Goal: Task Accomplishment & Management: Manage account settings

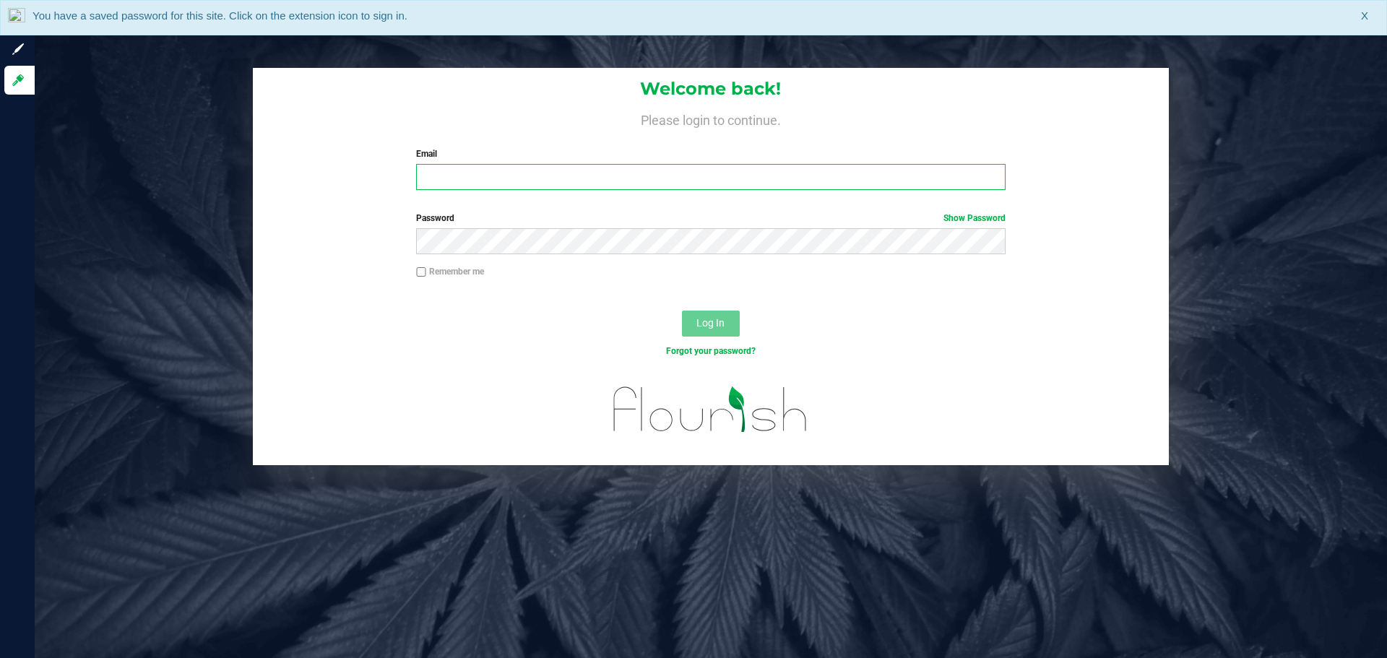
click at [561, 172] on input "Email" at bounding box center [710, 177] width 589 height 26
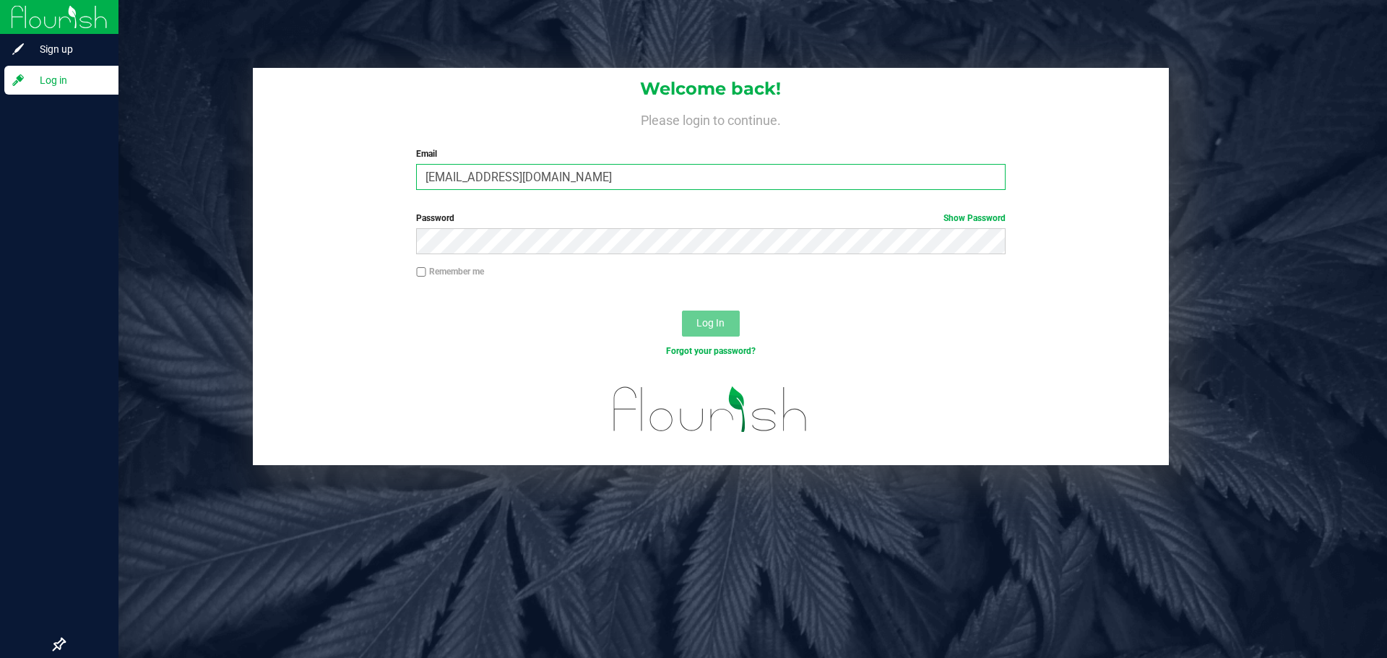
drag, startPoint x: 373, startPoint y: 194, endPoint x: 30, endPoint y: 194, distance: 343.7
click at [26, 196] on div "Sign up Log in Welcome back! Please login to continue. Email [EMAIL_ADDRESS][DO…" at bounding box center [693, 329] width 1387 height 658
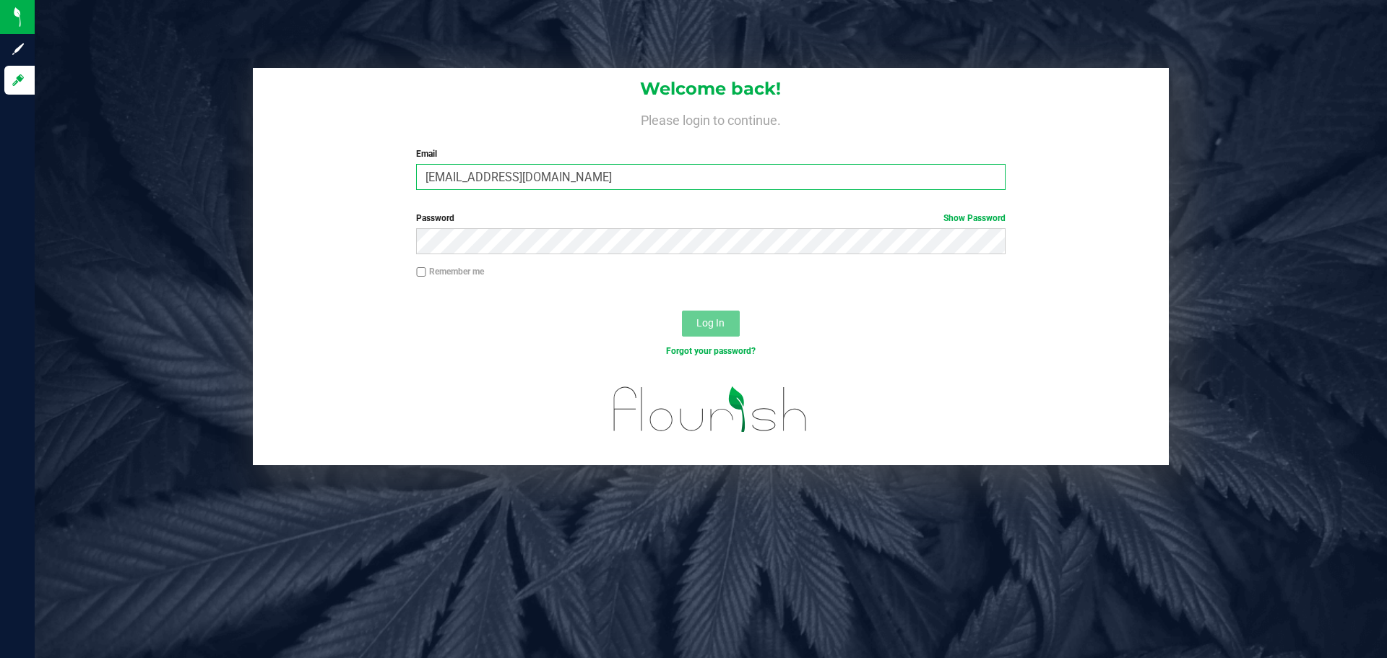
type input "[EMAIL_ADDRESS][DOMAIN_NAME]"
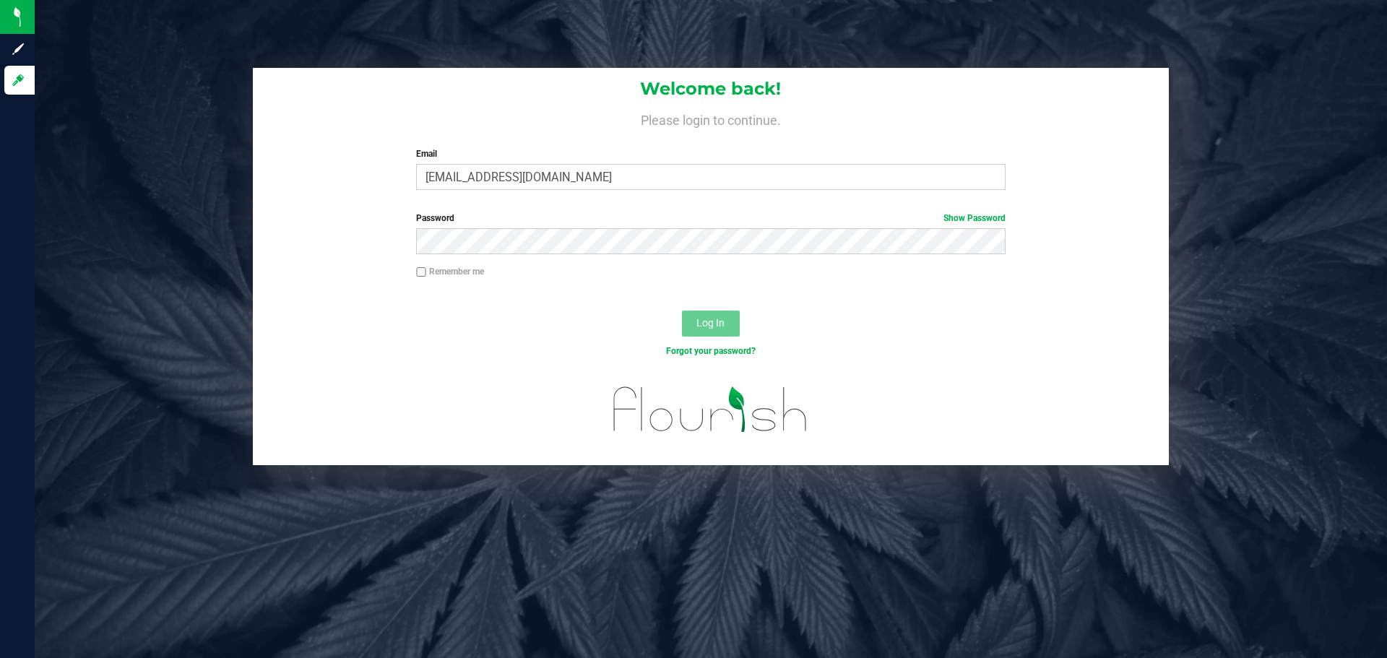
click at [350, 365] on div "Forgot your password?" at bounding box center [711, 362] width 916 height 21
click at [682, 311] on button "Log In" at bounding box center [711, 324] width 58 height 26
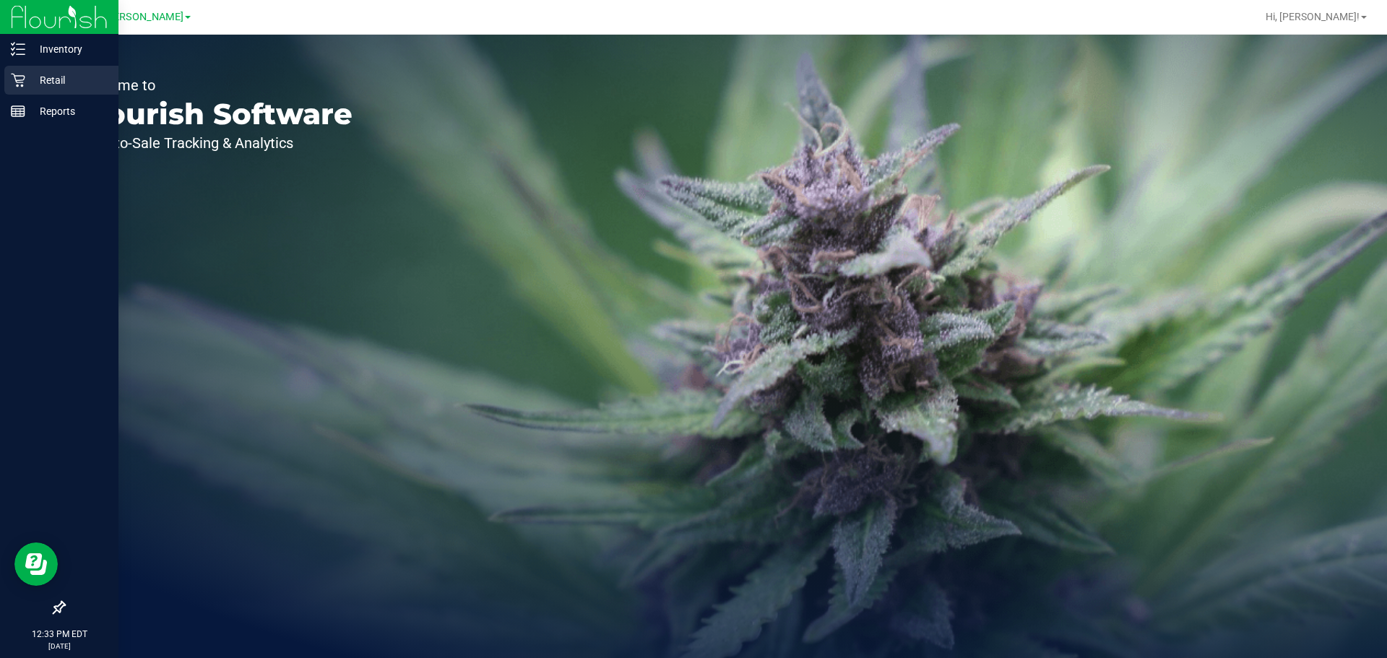
click at [48, 89] on div "Retail" at bounding box center [61, 80] width 114 height 29
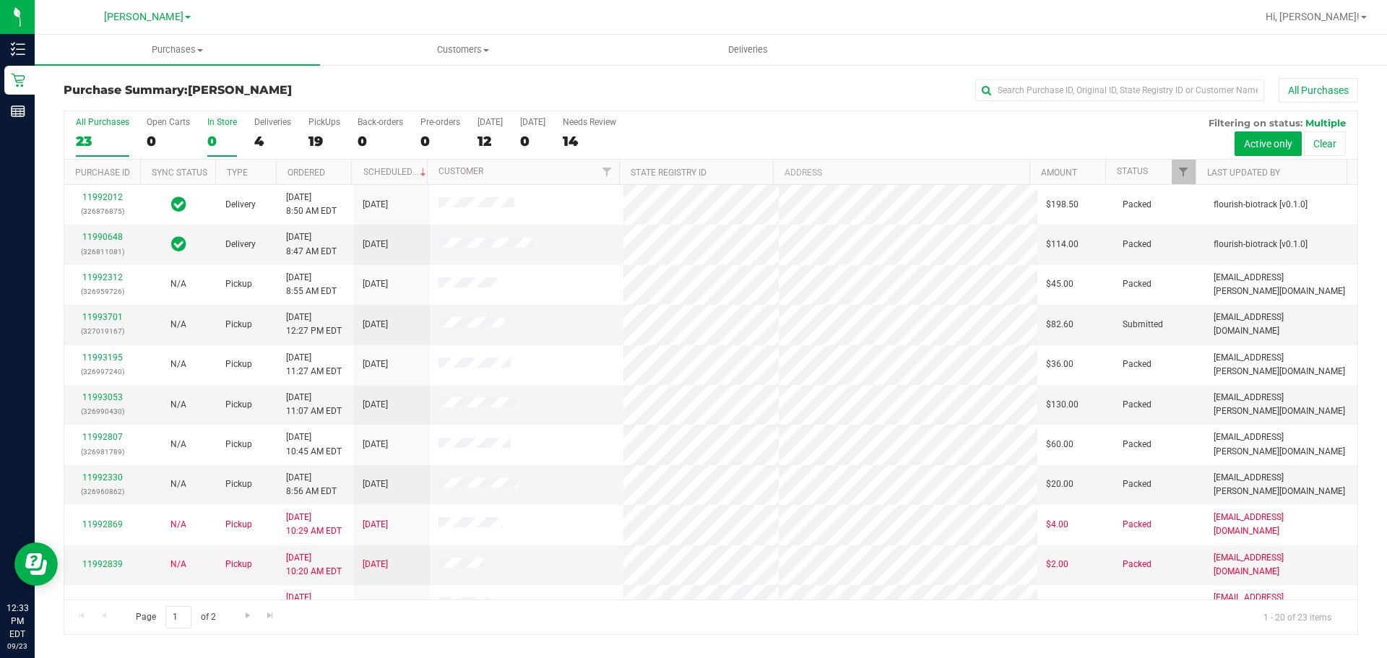
click at [222, 136] on div "0" at bounding box center [222, 141] width 30 height 17
click at [0, 0] on input "In Store 0" at bounding box center [0, 0] width 0 height 0
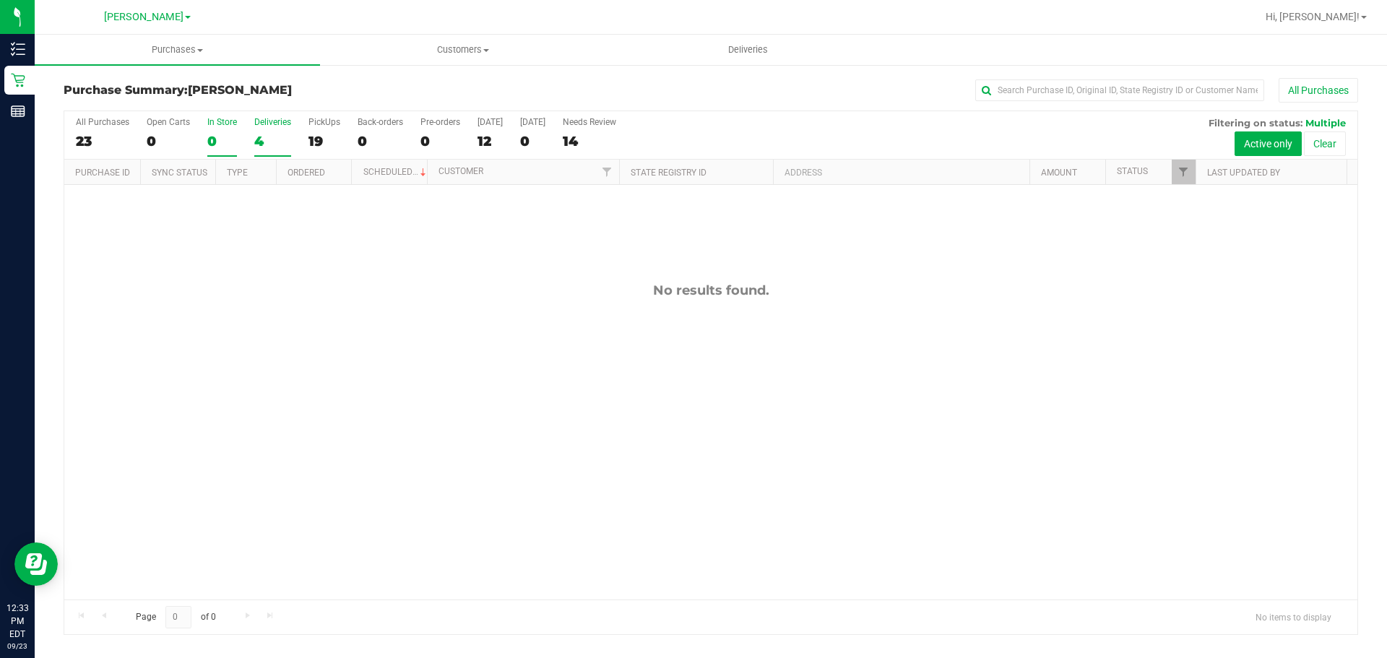
click at [274, 139] on div "4" at bounding box center [272, 141] width 37 height 17
click at [0, 0] on input "Deliveries 4" at bounding box center [0, 0] width 0 height 0
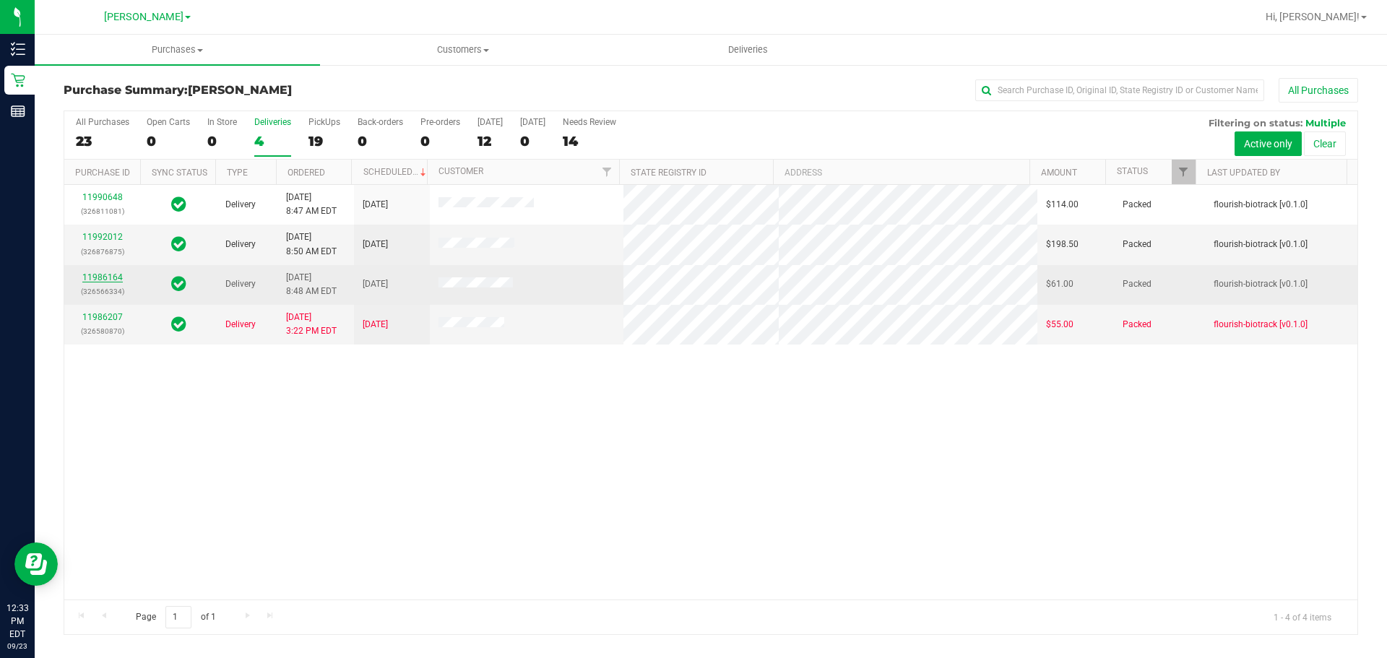
click at [116, 277] on link "11986164" at bounding box center [102, 277] width 40 height 10
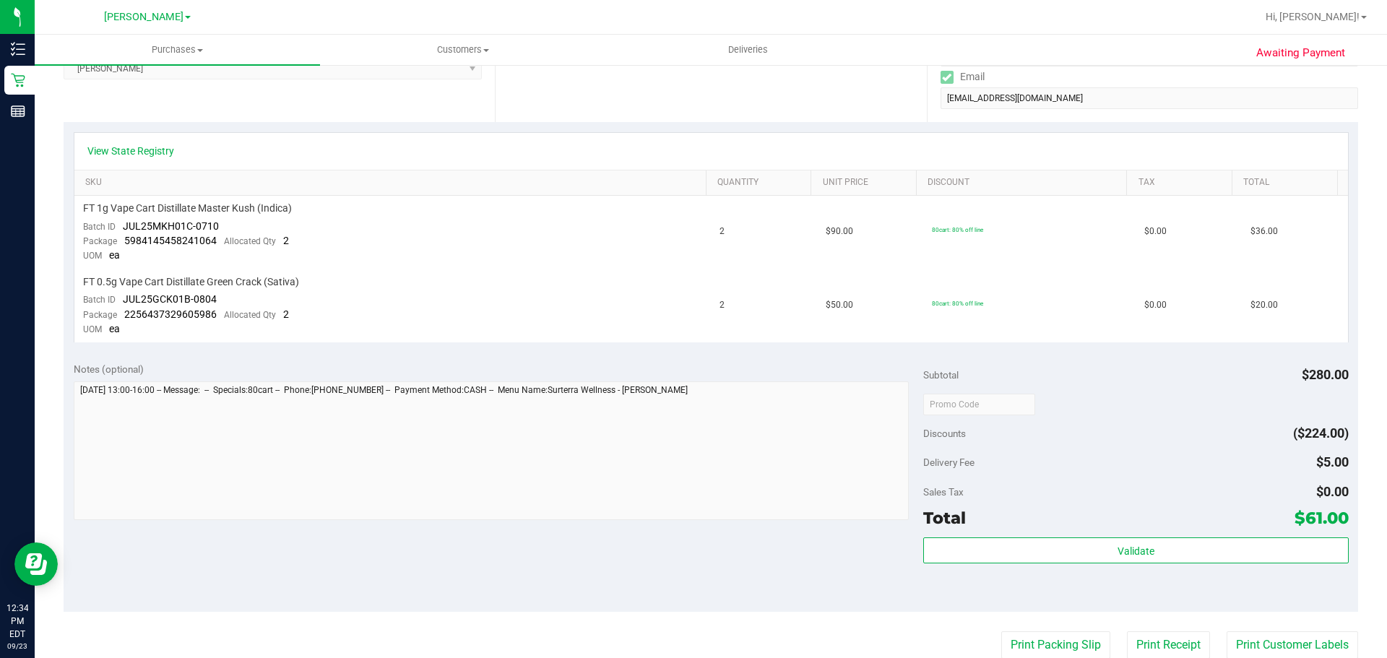
scroll to position [285, 0]
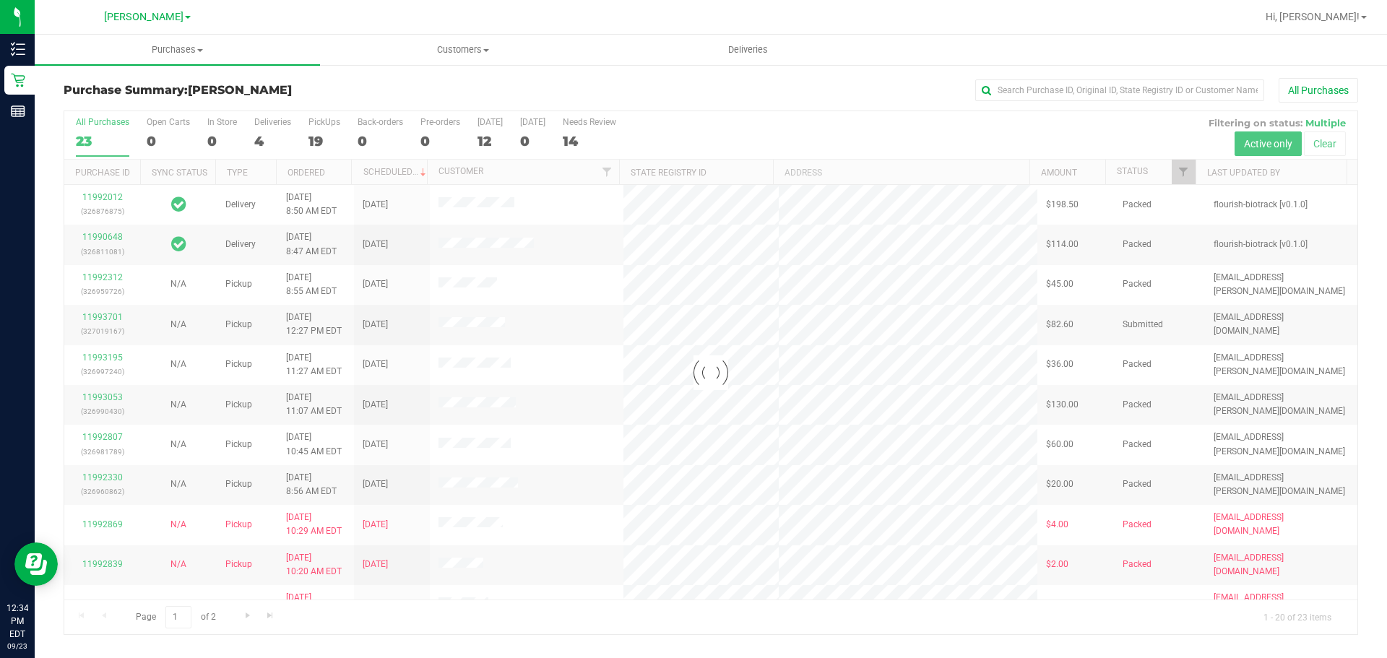
click at [266, 149] on div at bounding box center [710, 372] width 1293 height 523
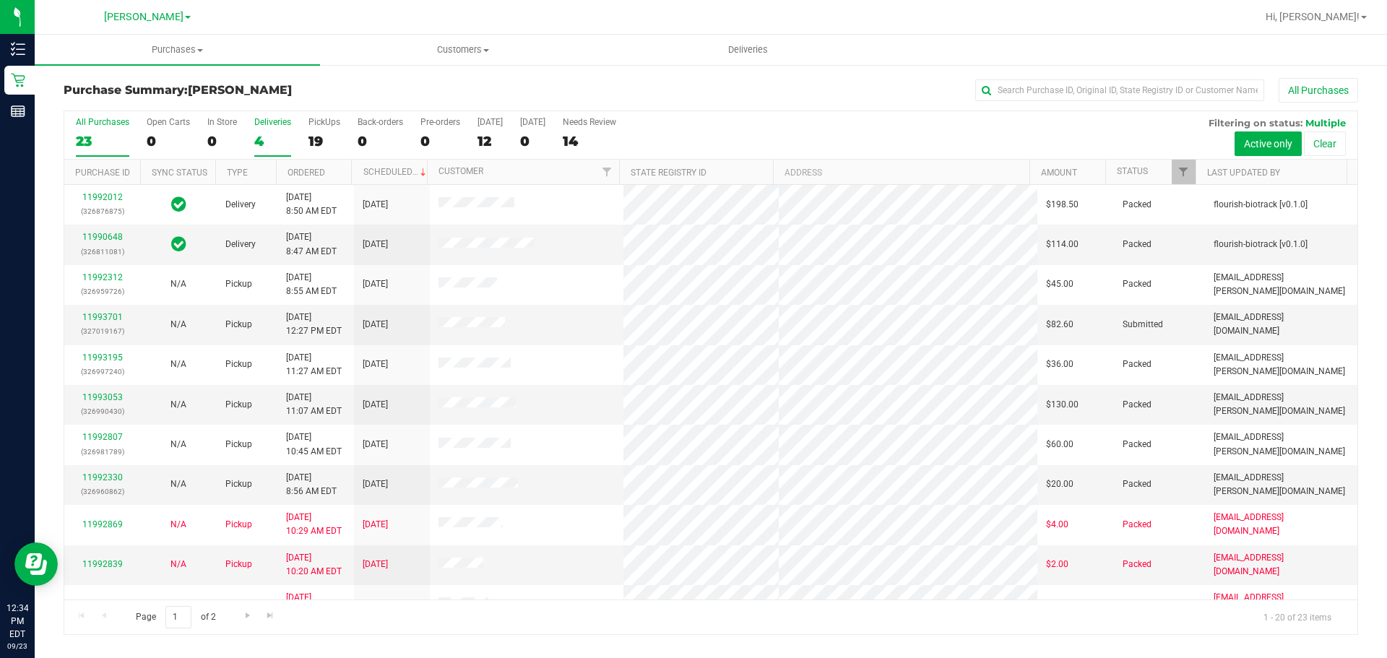
click at [283, 142] on div "4" at bounding box center [272, 141] width 37 height 17
click at [0, 0] on input "Deliveries 4" at bounding box center [0, 0] width 0 height 0
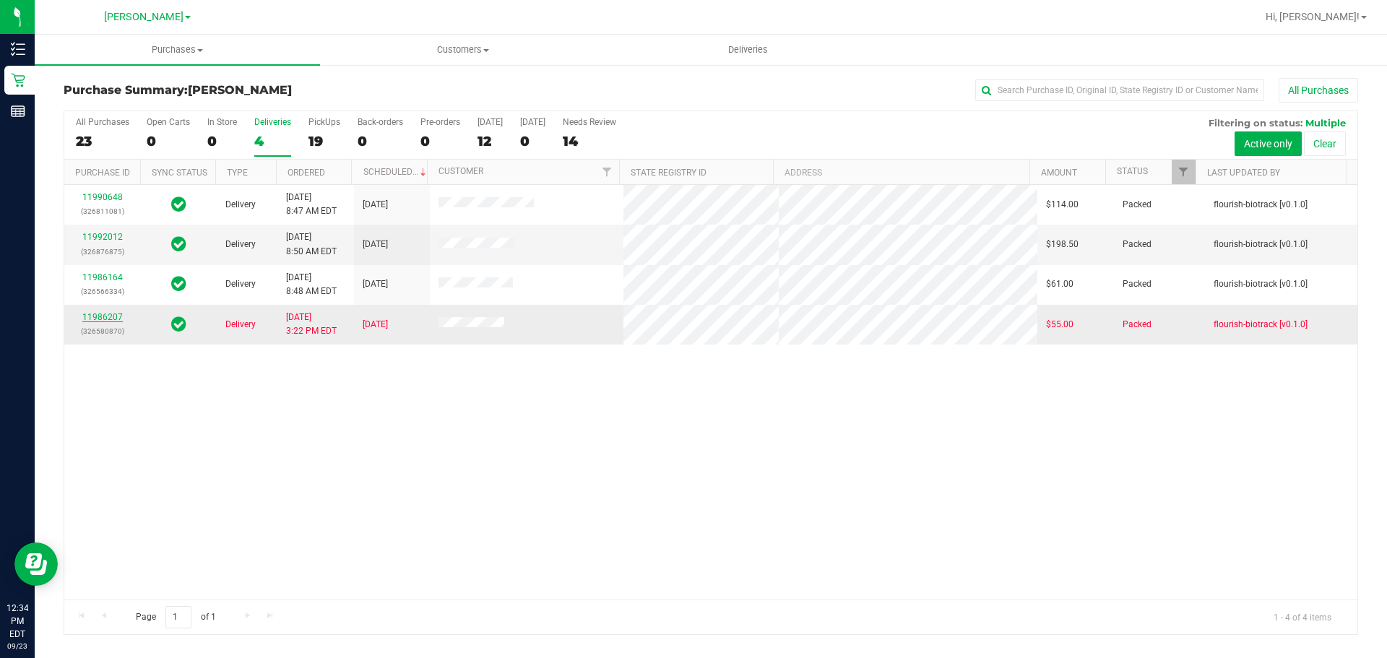
click at [118, 314] on link "11986207" at bounding box center [102, 317] width 40 height 10
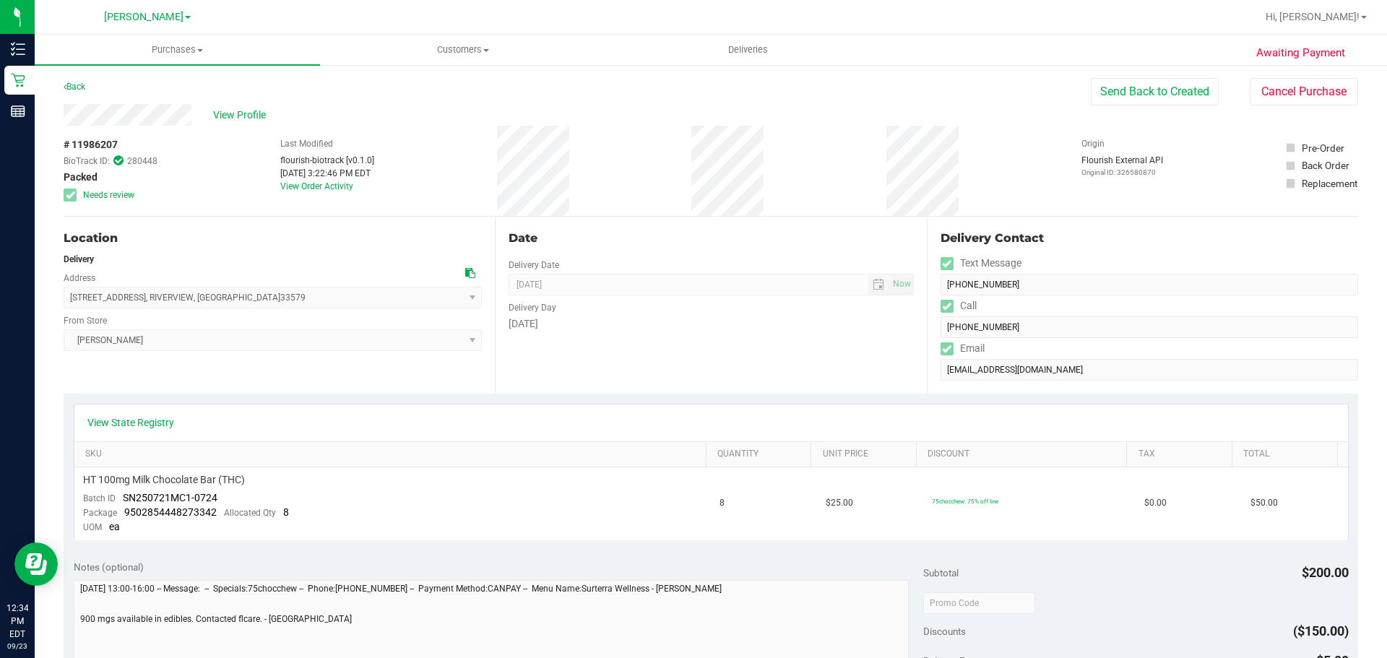
click at [775, 64] on link "Deliveries" at bounding box center [747, 50] width 285 height 30
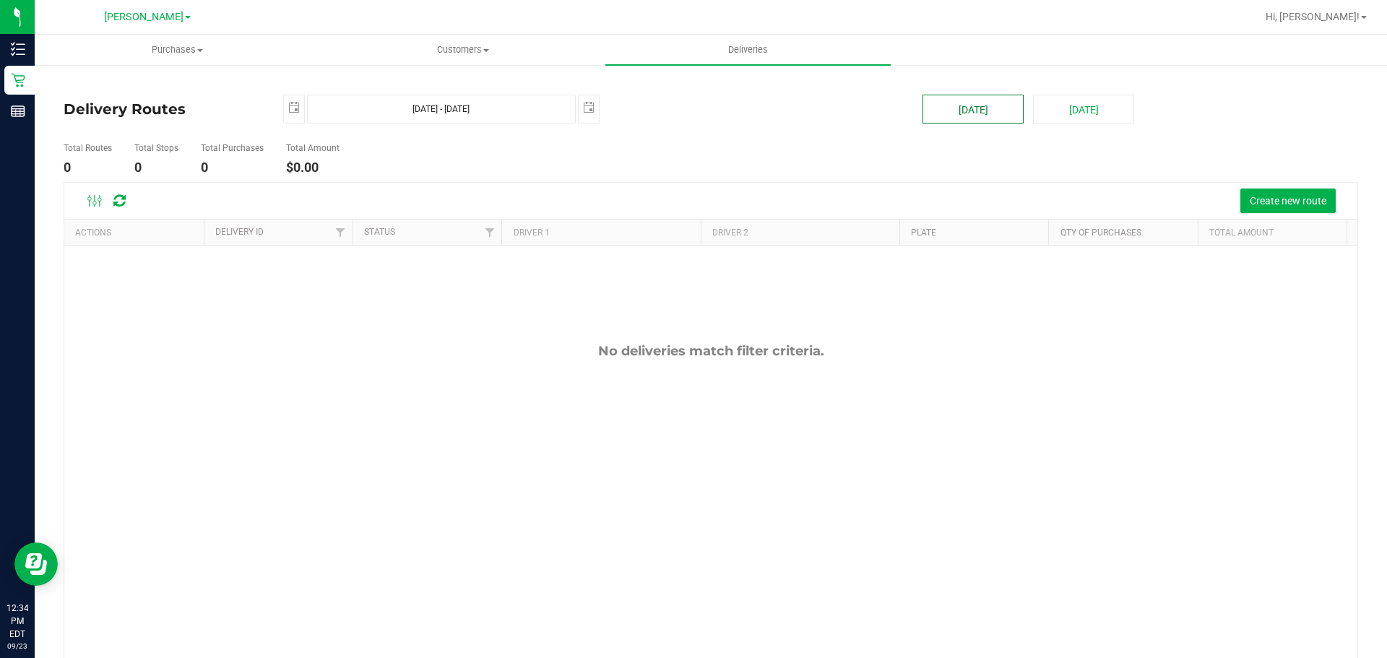
click at [996, 119] on button "Today" at bounding box center [972, 109] width 101 height 29
click at [1264, 205] on span "Create new route" at bounding box center [1287, 201] width 77 height 12
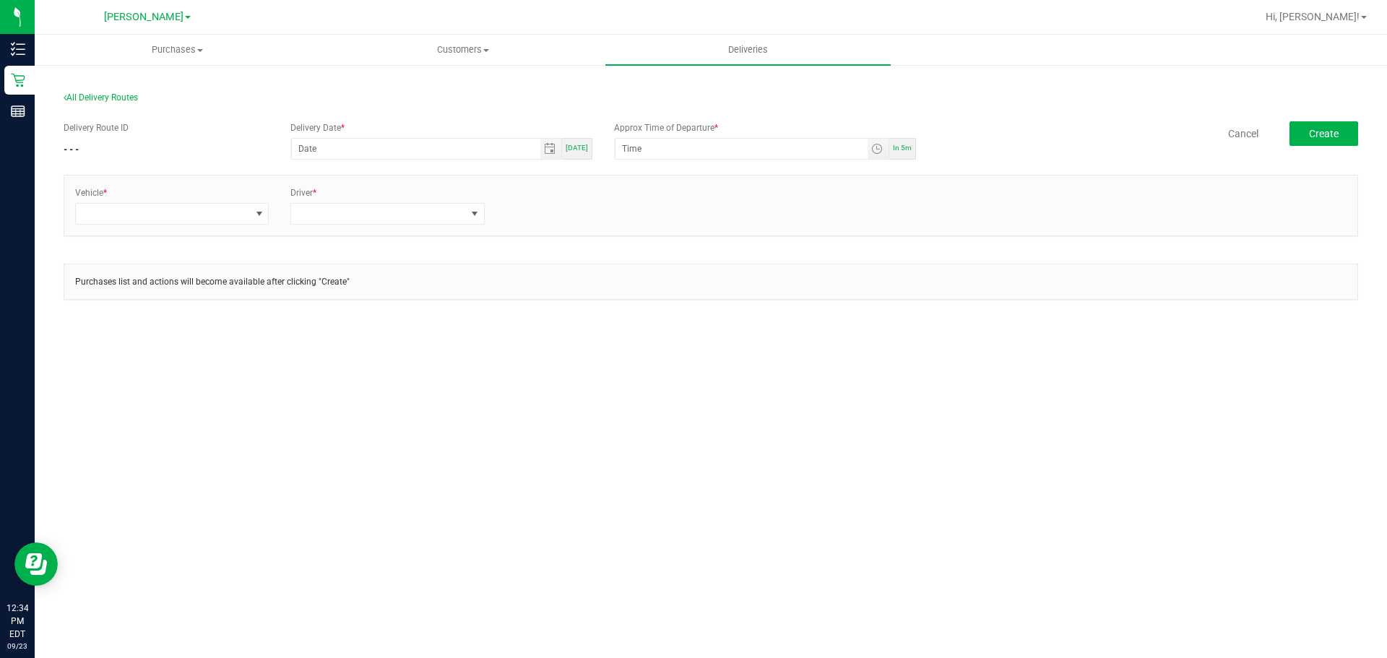
click at [589, 158] on div "Today" at bounding box center [577, 149] width 30 height 22
type input "[DATE]"
click at [875, 147] on span "Toggle time list" at bounding box center [877, 149] width 12 height 12
click at [644, 329] on li "1" at bounding box center [644, 330] width 35 height 19
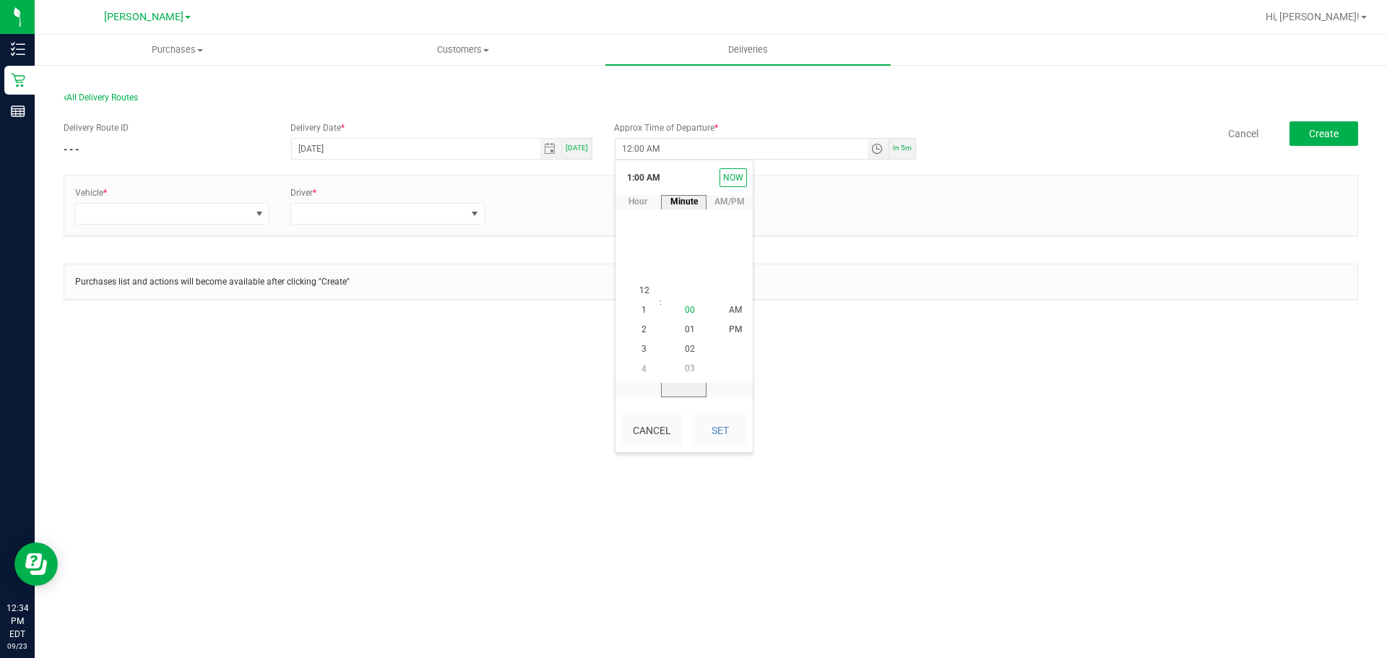
click at [686, 316] on li "00" at bounding box center [689, 309] width 35 height 19
click at [729, 331] on span "PM" at bounding box center [735, 330] width 13 height 10
click at [729, 412] on div "Cancel Set" at bounding box center [683, 430] width 137 height 43
click at [730, 424] on button "Set" at bounding box center [720, 431] width 54 height 32
type input "1:00 PM"
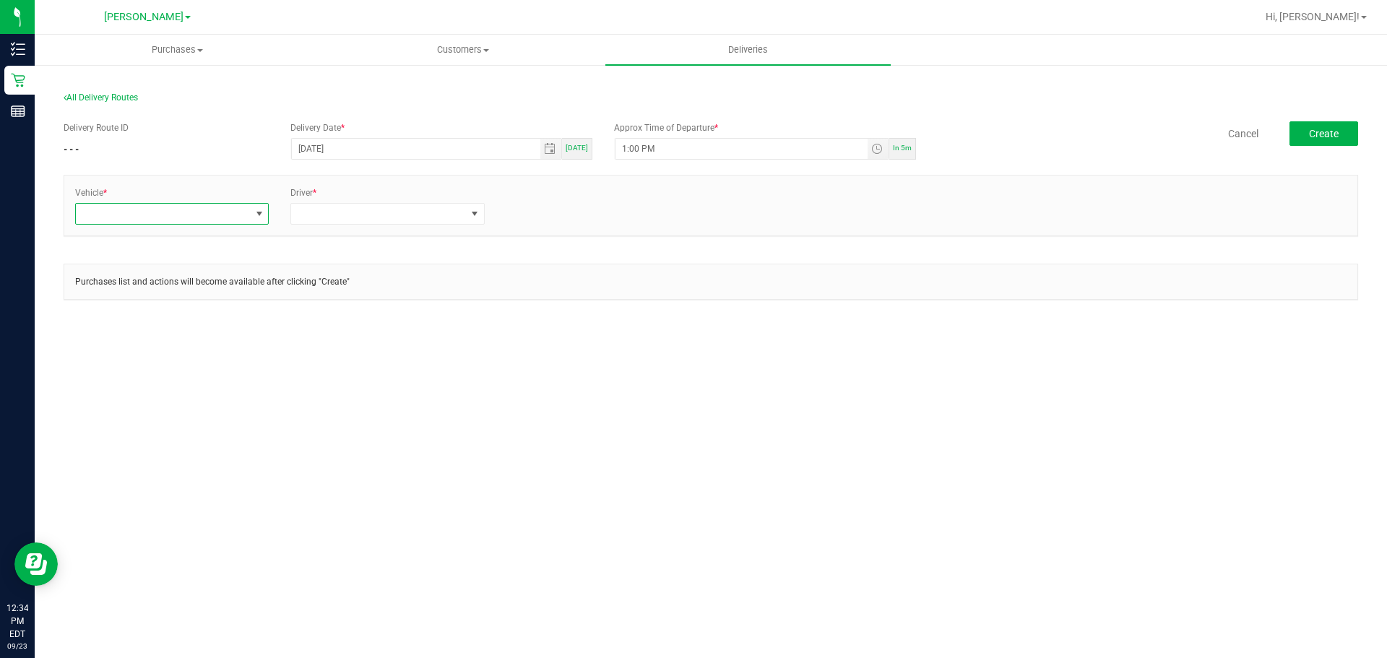
click at [222, 211] on span at bounding box center [163, 214] width 174 height 20
type input "esca"
click at [228, 290] on li "FL-ESCAPE-19" at bounding box center [172, 300] width 192 height 25
click at [306, 222] on span at bounding box center [378, 214] width 174 height 20
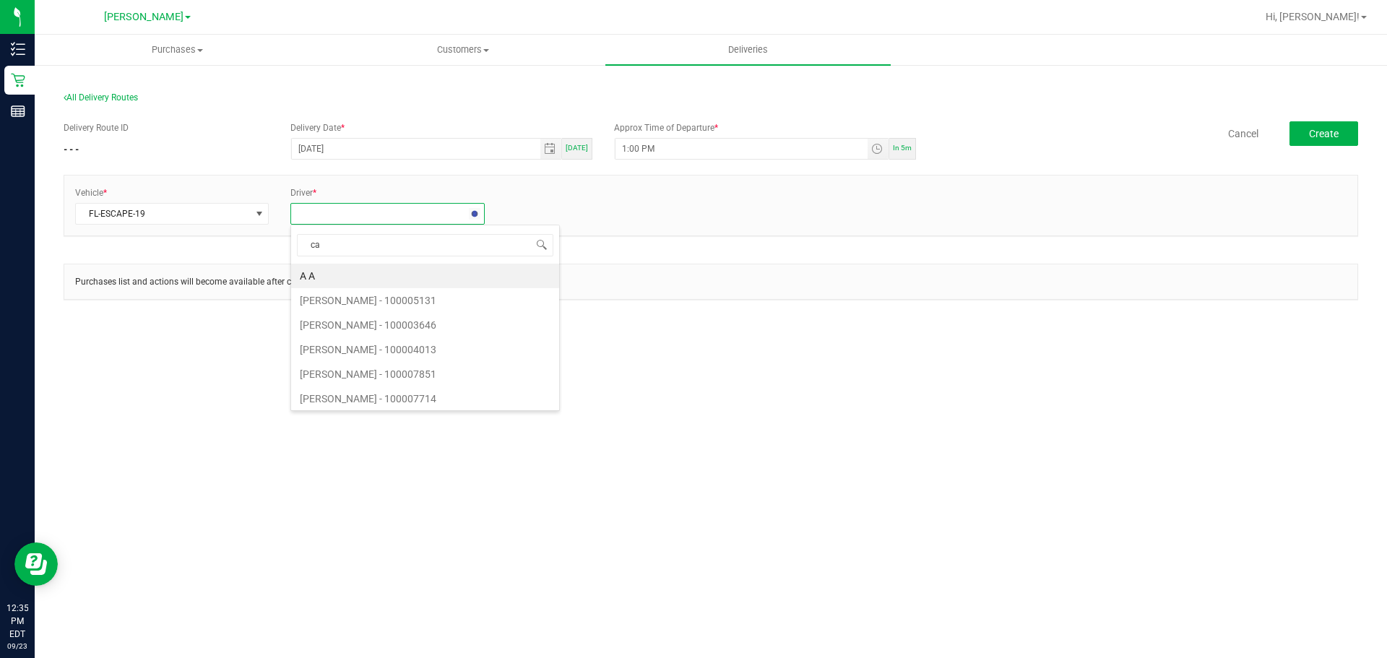
type input "cai"
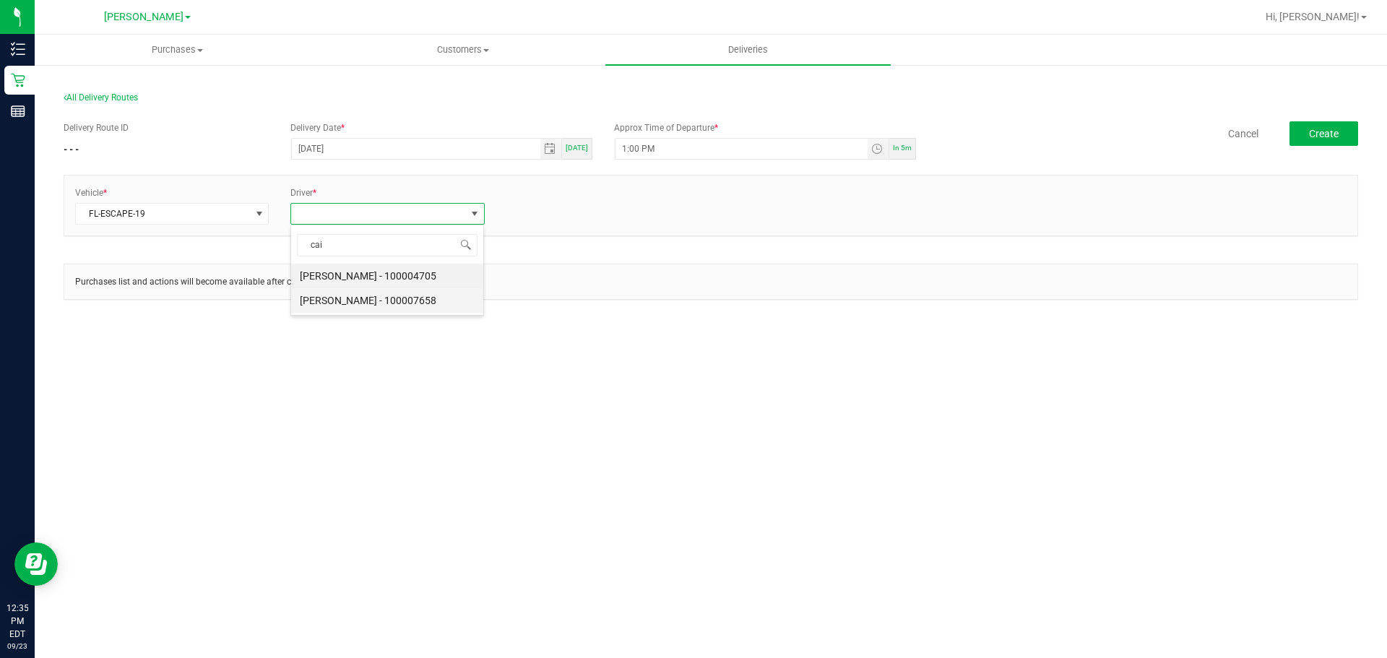
click at [329, 297] on li "Caitlynn Brinkley - 100007658" at bounding box center [387, 300] width 192 height 25
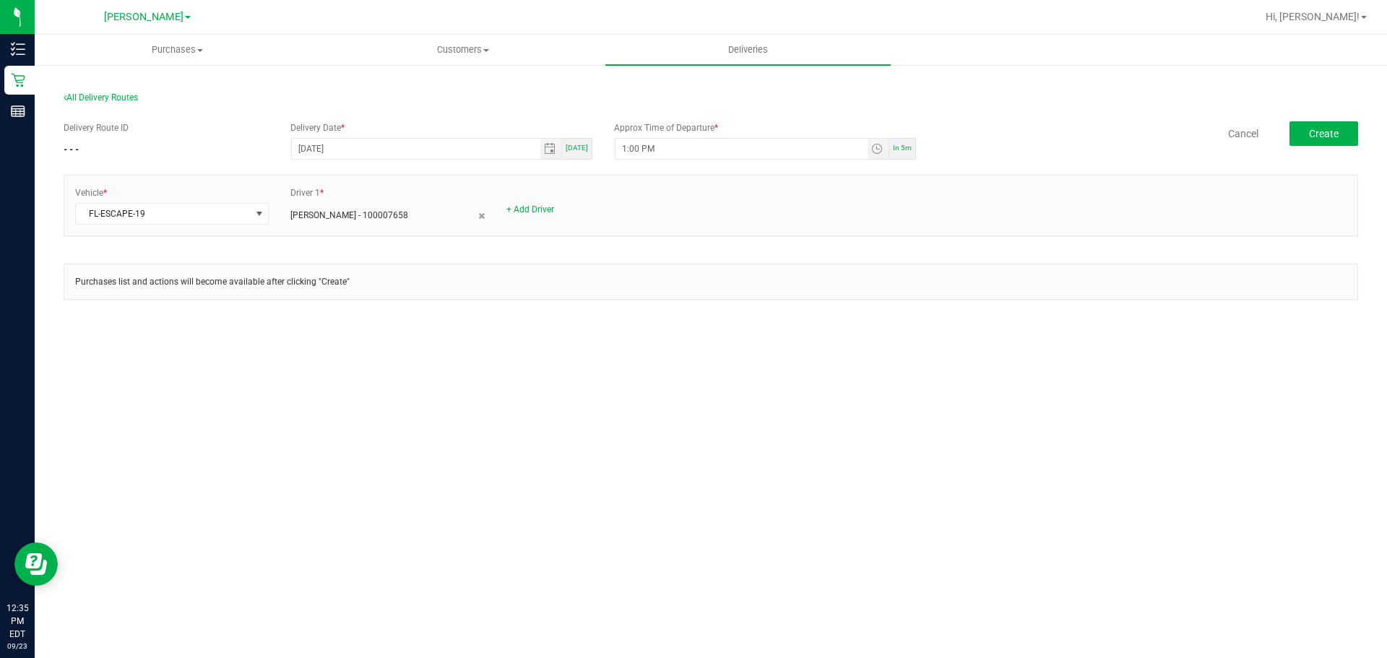
click at [521, 216] on div "+ Add Driver" at bounding box center [603, 209] width 194 height 13
click at [521, 212] on link "+ Add Driver" at bounding box center [530, 209] width 48 height 10
click at [521, 212] on span at bounding box center [594, 214] width 174 height 20
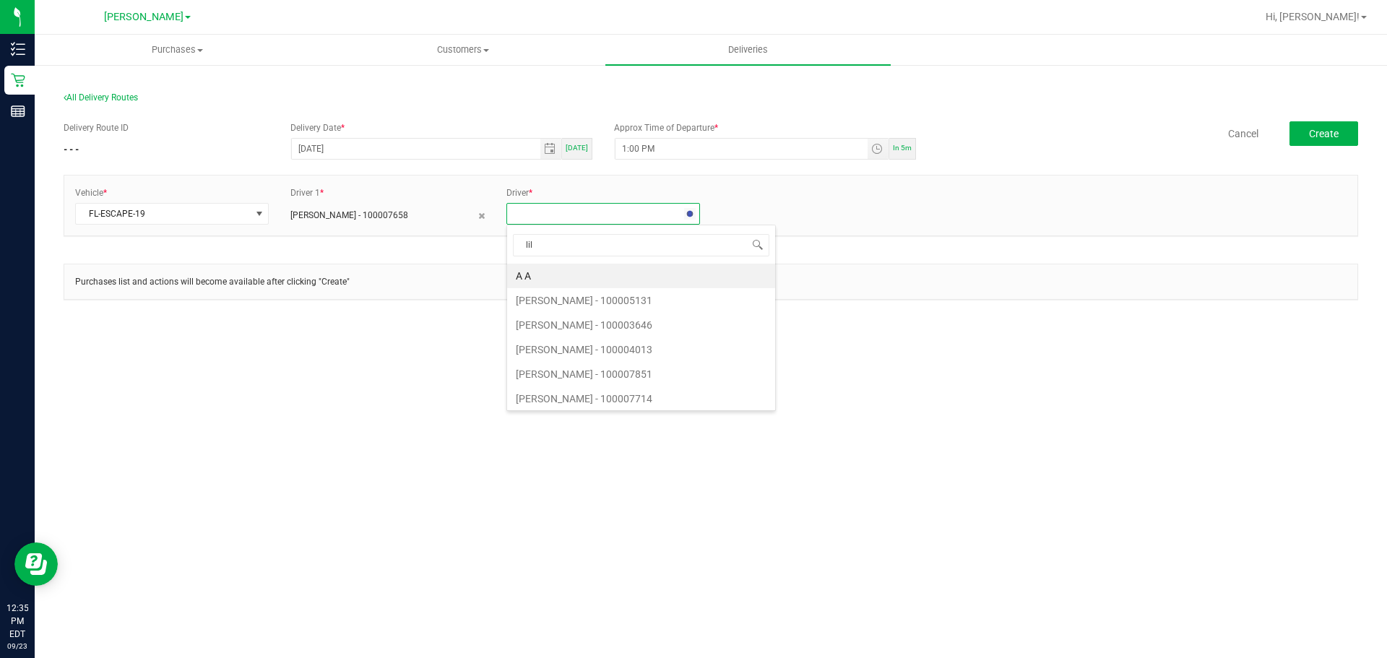
type input "lili"
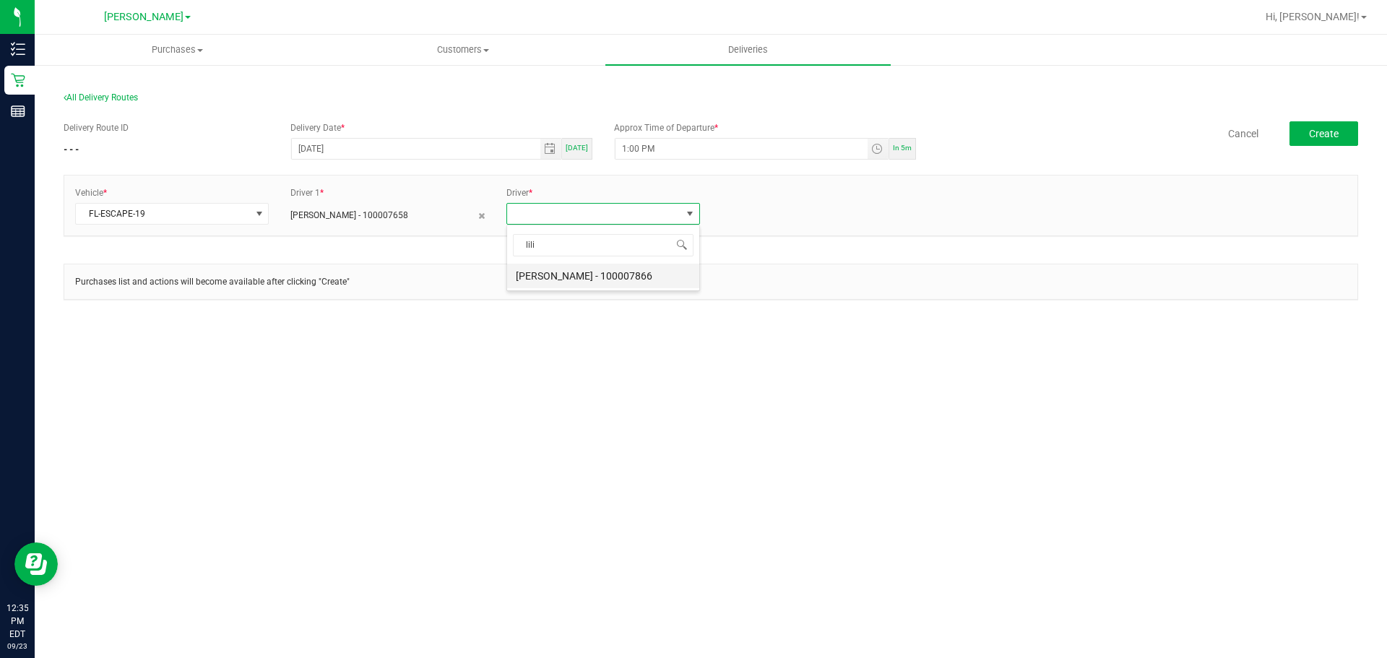
click at [552, 274] on li "Lilith Ashburn-Testasecca - 100007866" at bounding box center [603, 276] width 192 height 25
click at [1351, 139] on button "Create" at bounding box center [1323, 133] width 69 height 25
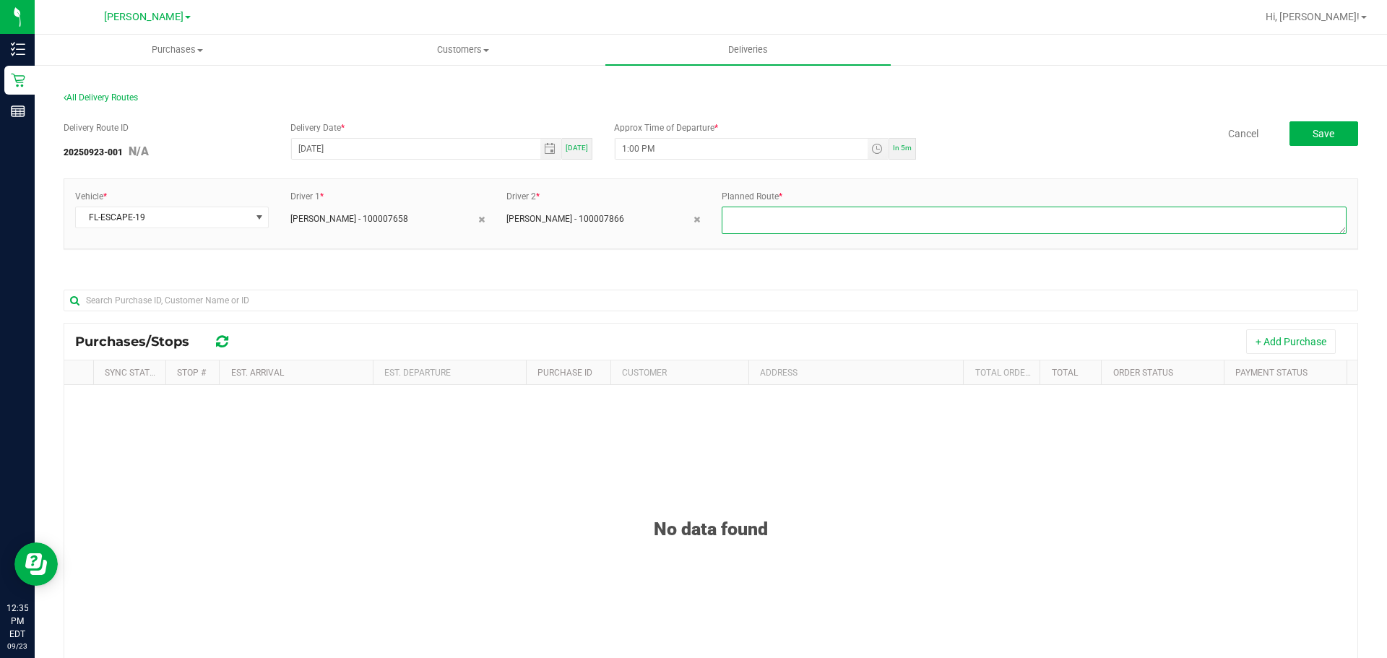
click at [907, 217] on textarea at bounding box center [1033, 220] width 625 height 27
type textarea "1-4"
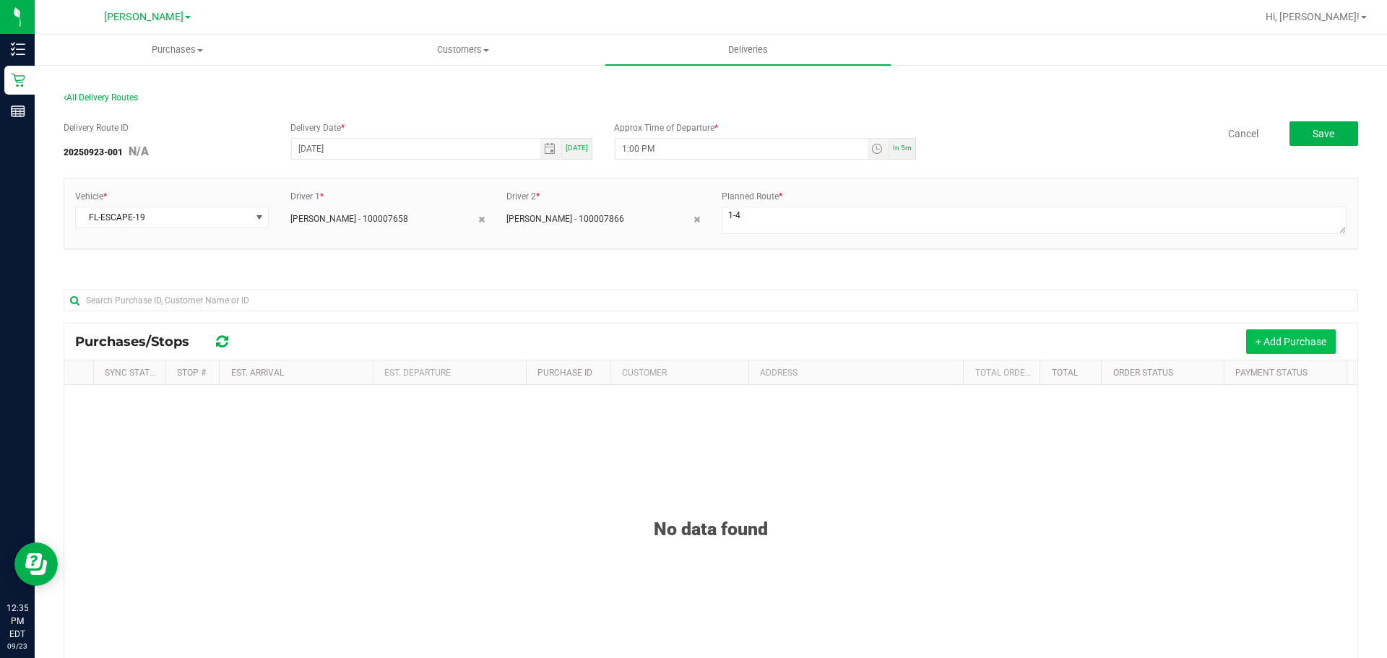
click at [1246, 338] on button "+ Add Purchase" at bounding box center [1291, 341] width 90 height 25
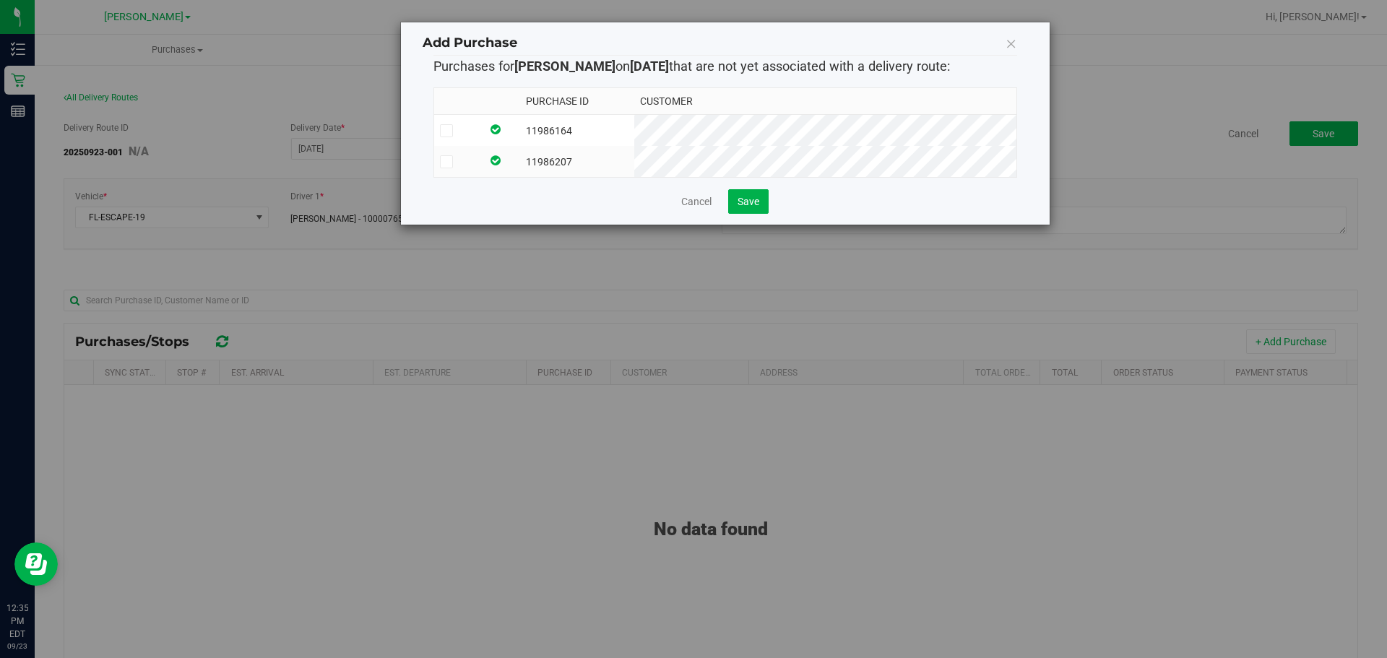
click at [520, 162] on td at bounding box center [500, 161] width 39 height 31
click at [518, 131] on td at bounding box center [500, 131] width 39 height 32
click at [765, 211] on button "Save" at bounding box center [748, 201] width 40 height 25
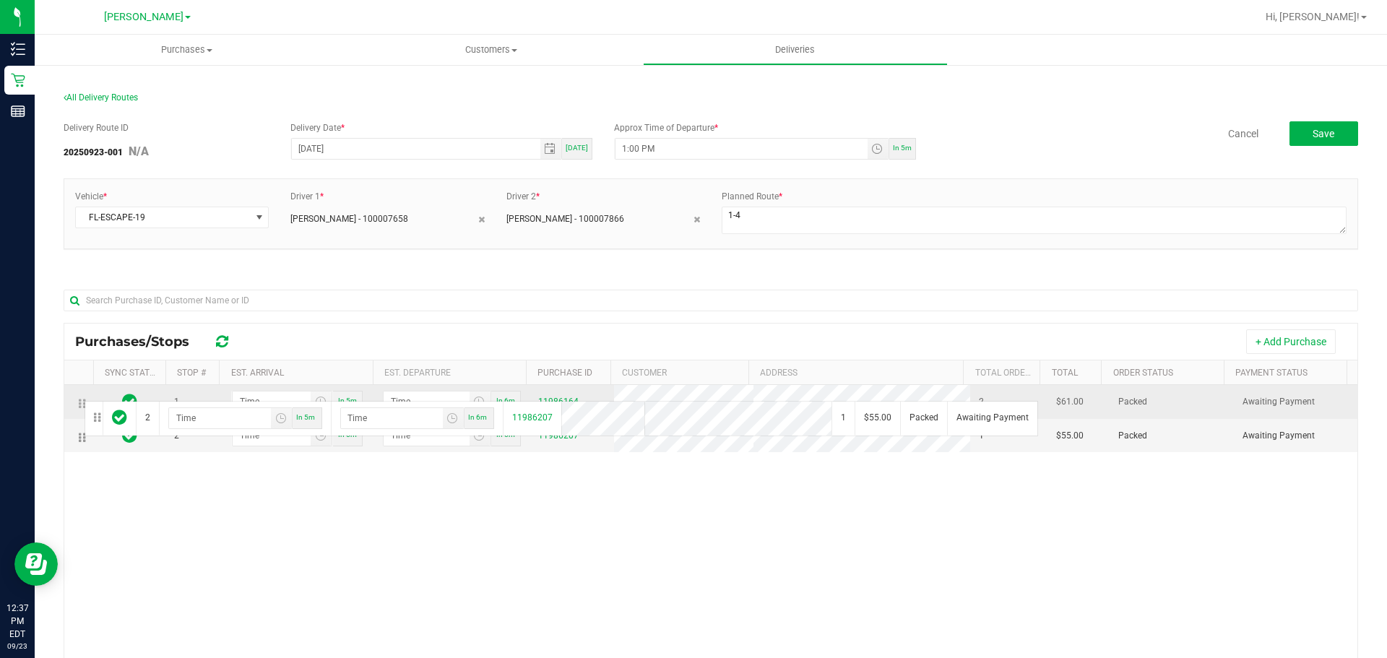
drag, startPoint x: 82, startPoint y: 433, endPoint x: 82, endPoint y: 399, distance: 33.2
click at [317, 406] on span "Toggle time list" at bounding box center [321, 402] width 12 height 12
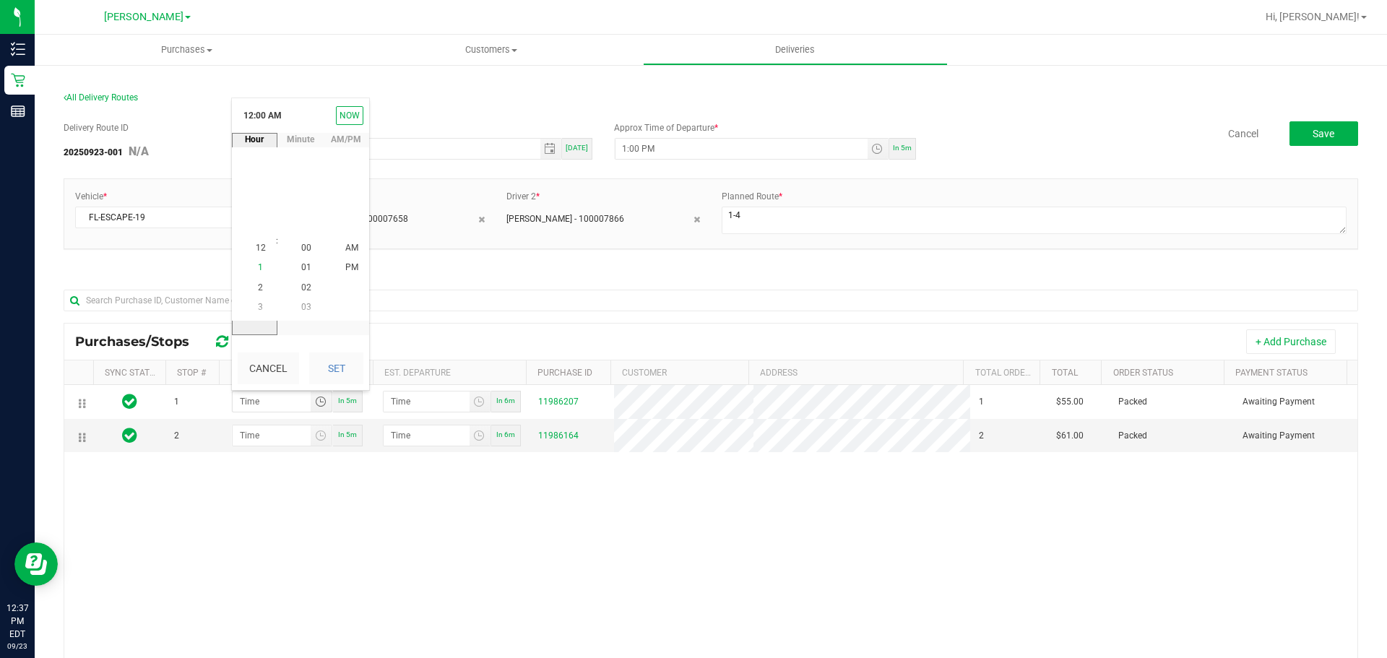
click at [261, 269] on li "1" at bounding box center [260, 268] width 35 height 19
click at [303, 283] on span "02" at bounding box center [306, 287] width 10 height 10
click at [303, 283] on span "04" at bounding box center [306, 287] width 10 height 10
click at [303, 283] on span "06" at bounding box center [306, 287] width 10 height 10
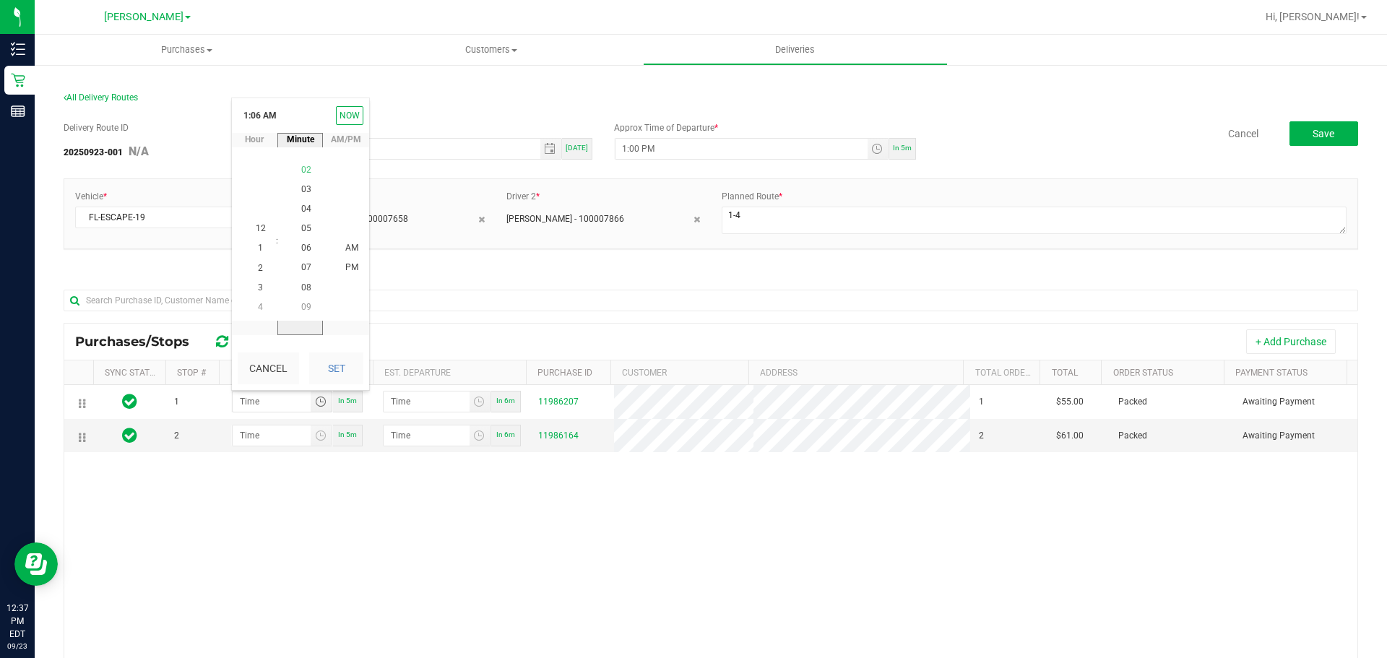
click at [303, 283] on span "08" at bounding box center [306, 287] width 10 height 10
click at [303, 283] on span "10" at bounding box center [306, 287] width 10 height 10
click at [303, 283] on span "12" at bounding box center [306, 287] width 10 height 10
click at [303, 283] on span "14" at bounding box center [306, 287] width 10 height 10
click at [303, 283] on span "16" at bounding box center [306, 279] width 10 height 10
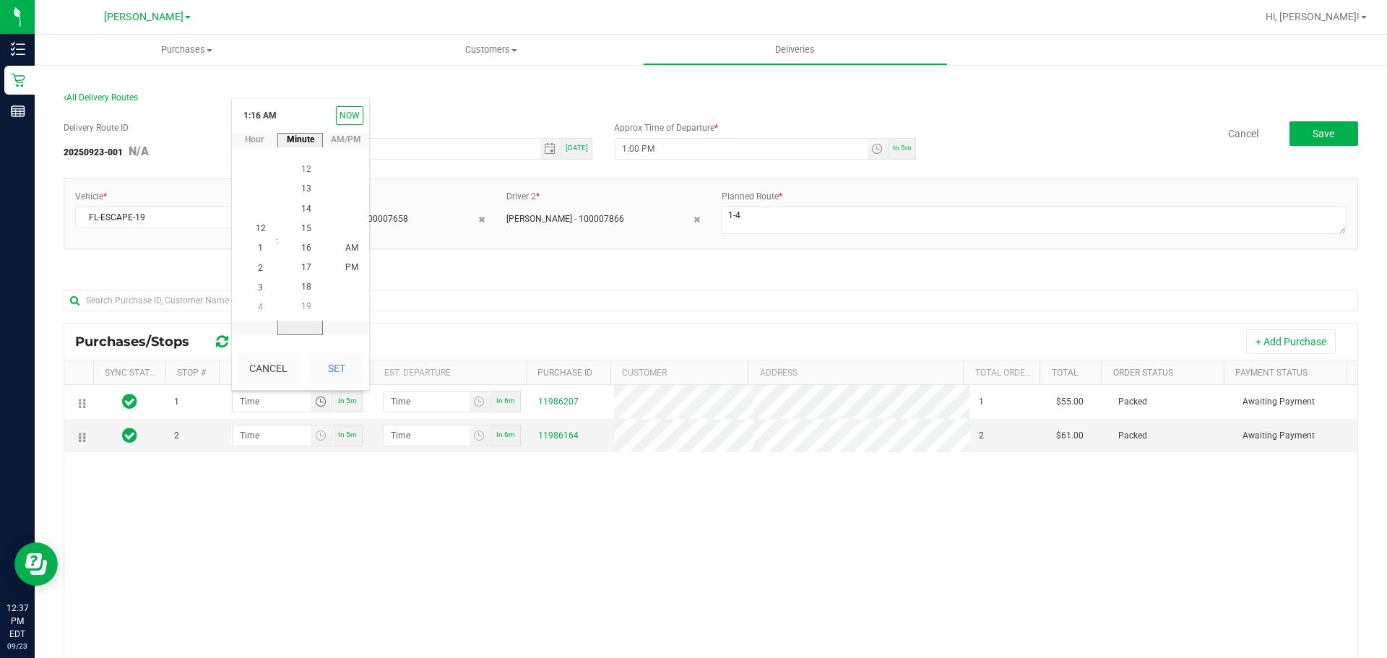
click at [303, 283] on span "18" at bounding box center [306, 287] width 10 height 10
click at [303, 283] on span "20" at bounding box center [306, 287] width 10 height 10
click at [303, 283] on span "22" at bounding box center [306, 287] width 10 height 10
click at [303, 283] on span "24" at bounding box center [306, 287] width 10 height 10
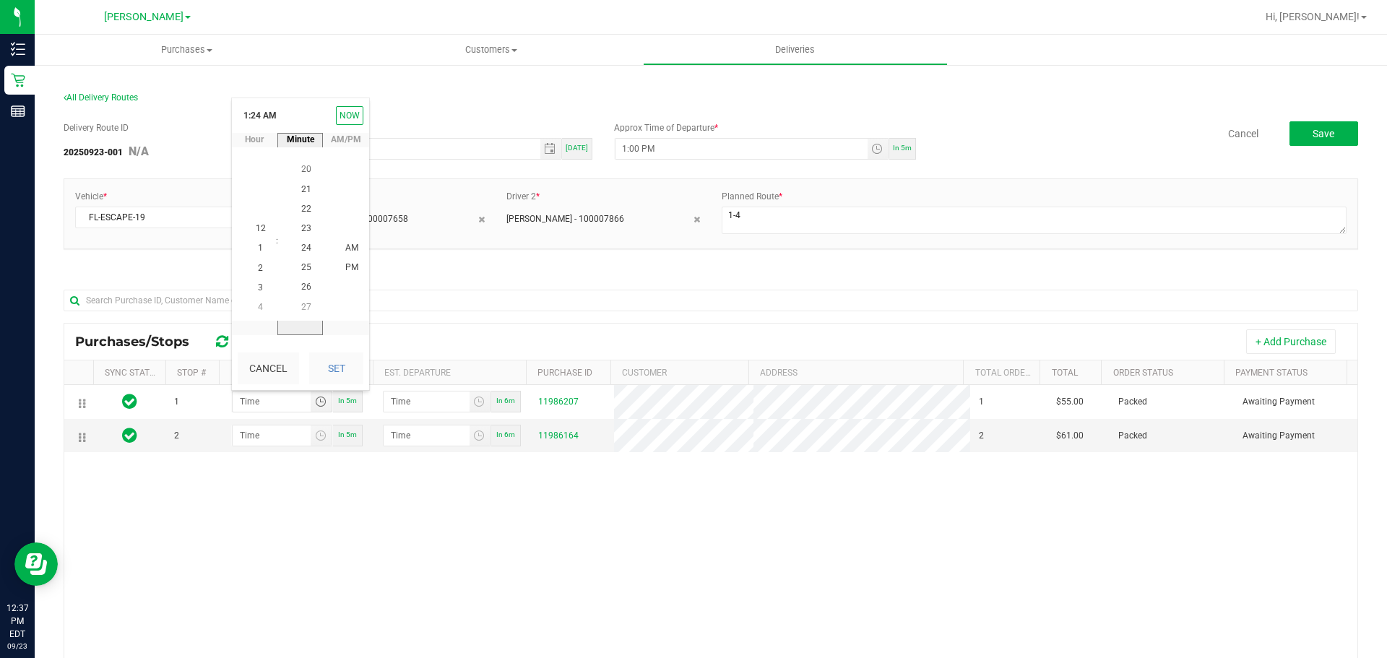
click at [303, 283] on span "26" at bounding box center [306, 287] width 10 height 10
click at [303, 283] on span "28" at bounding box center [306, 287] width 10 height 10
click at [303, 283] on span "30" at bounding box center [306, 287] width 10 height 10
click at [345, 271] on span "PM" at bounding box center [351, 268] width 13 height 10
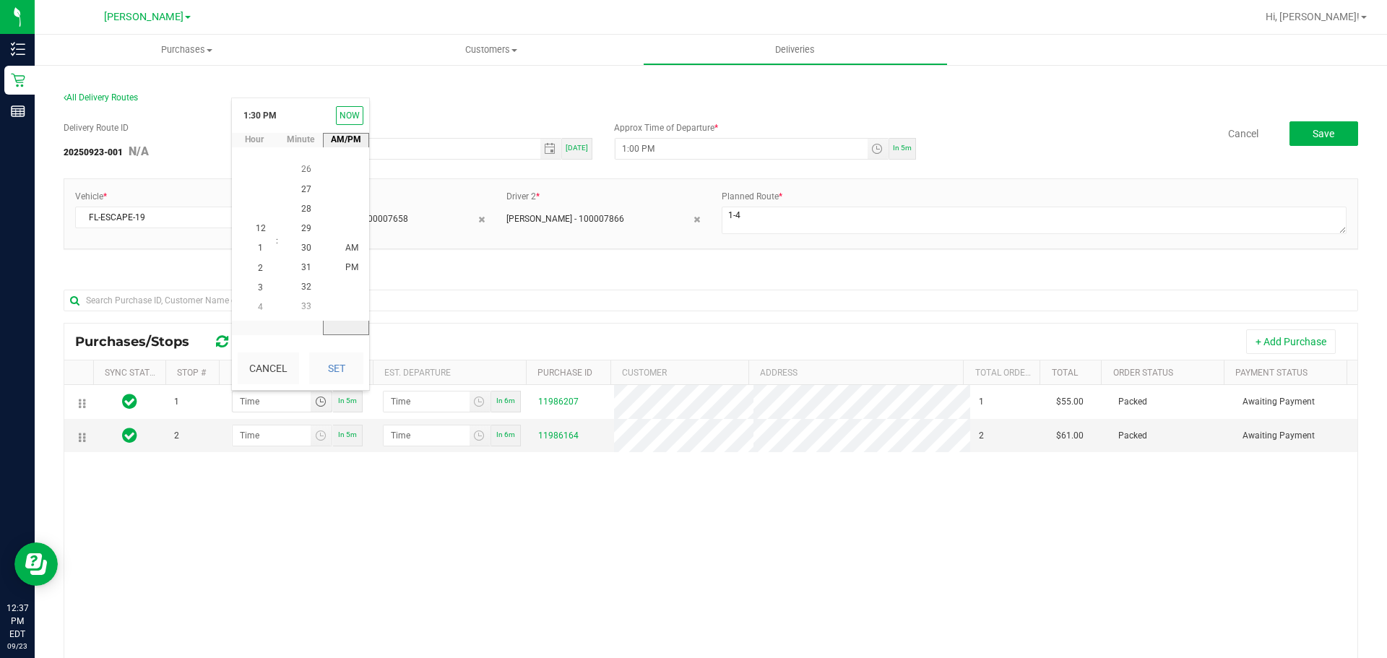
scroll to position [19, 0]
click at [349, 371] on button "Set" at bounding box center [336, 368] width 54 height 32
type input "1:30 PM"
type input "1:31 PM"
click at [323, 446] on span "Toggle time list" at bounding box center [321, 435] width 21 height 20
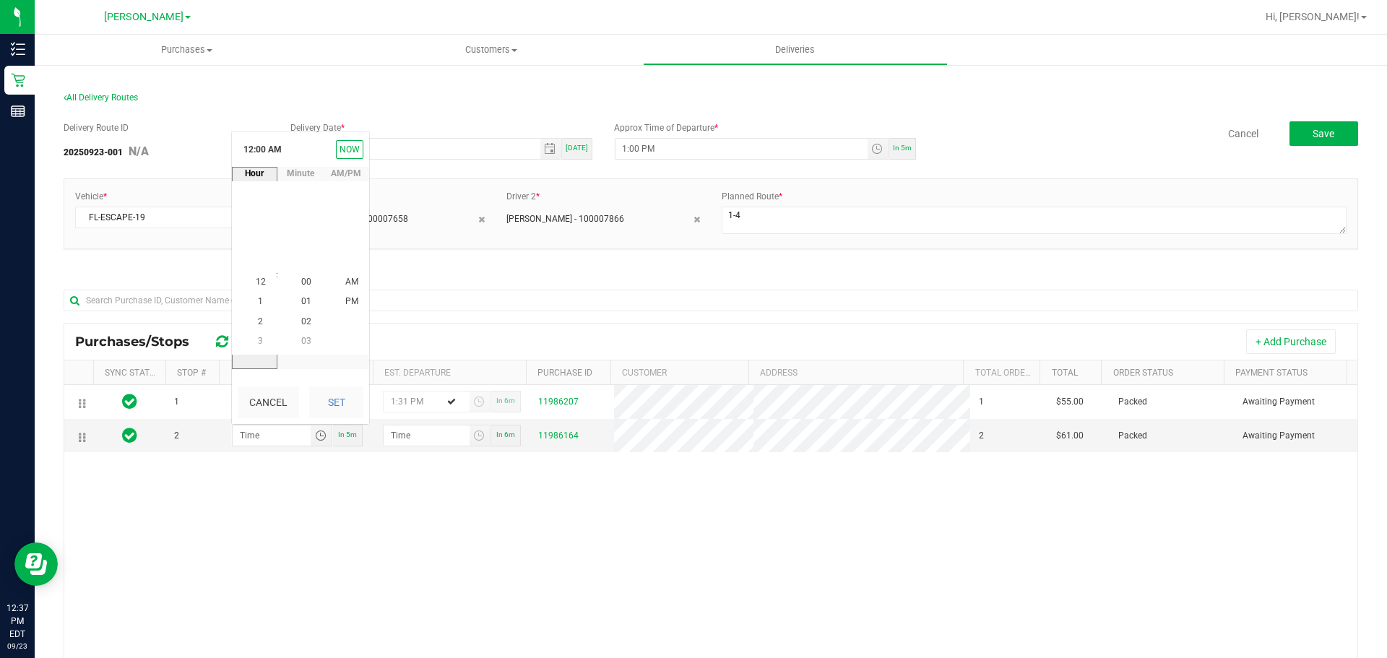
scroll to position [0, 0]
click at [259, 311] on li "1" at bounding box center [260, 301] width 35 height 19
click at [305, 277] on span "00" at bounding box center [306, 282] width 10 height 10
click at [303, 287] on span "00" at bounding box center [306, 282] width 10 height 10
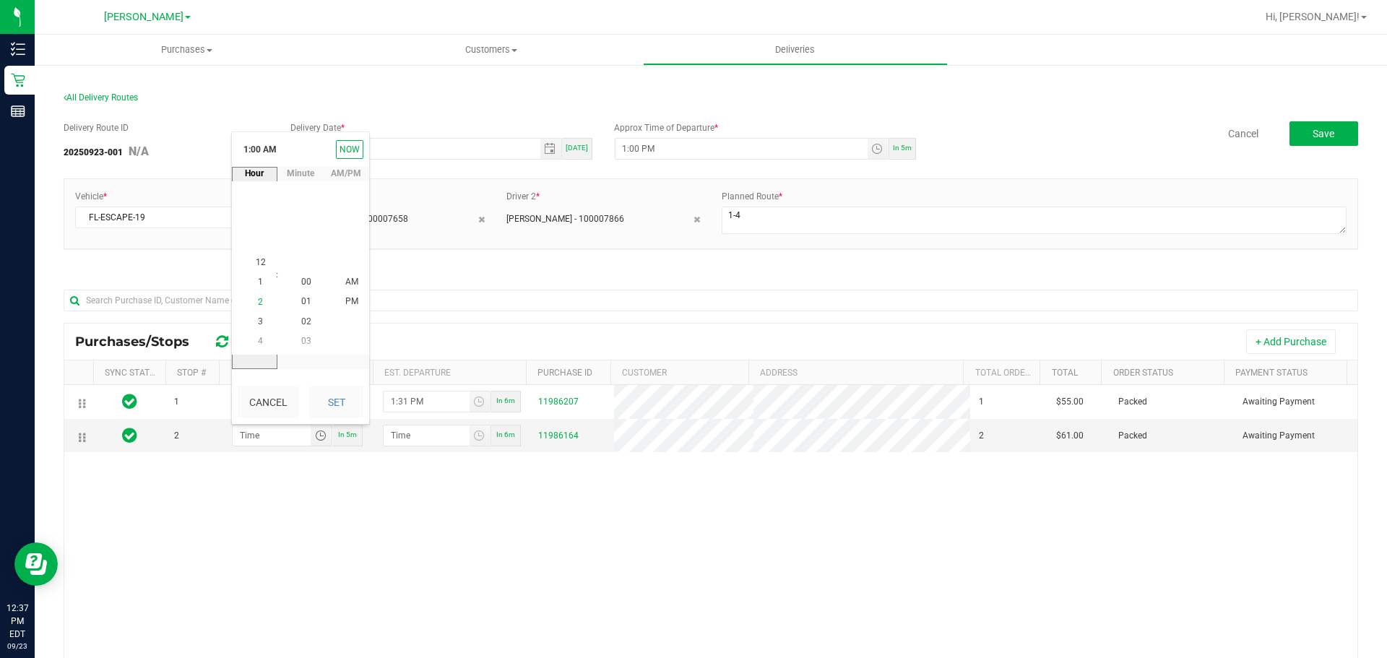
click at [266, 307] on li "2" at bounding box center [260, 301] width 35 height 19
click at [350, 312] on li "PM" at bounding box center [351, 301] width 35 height 19
click at [352, 395] on button "Set" at bounding box center [336, 402] width 54 height 32
type input "2:00 PM"
type input "2:01 PM"
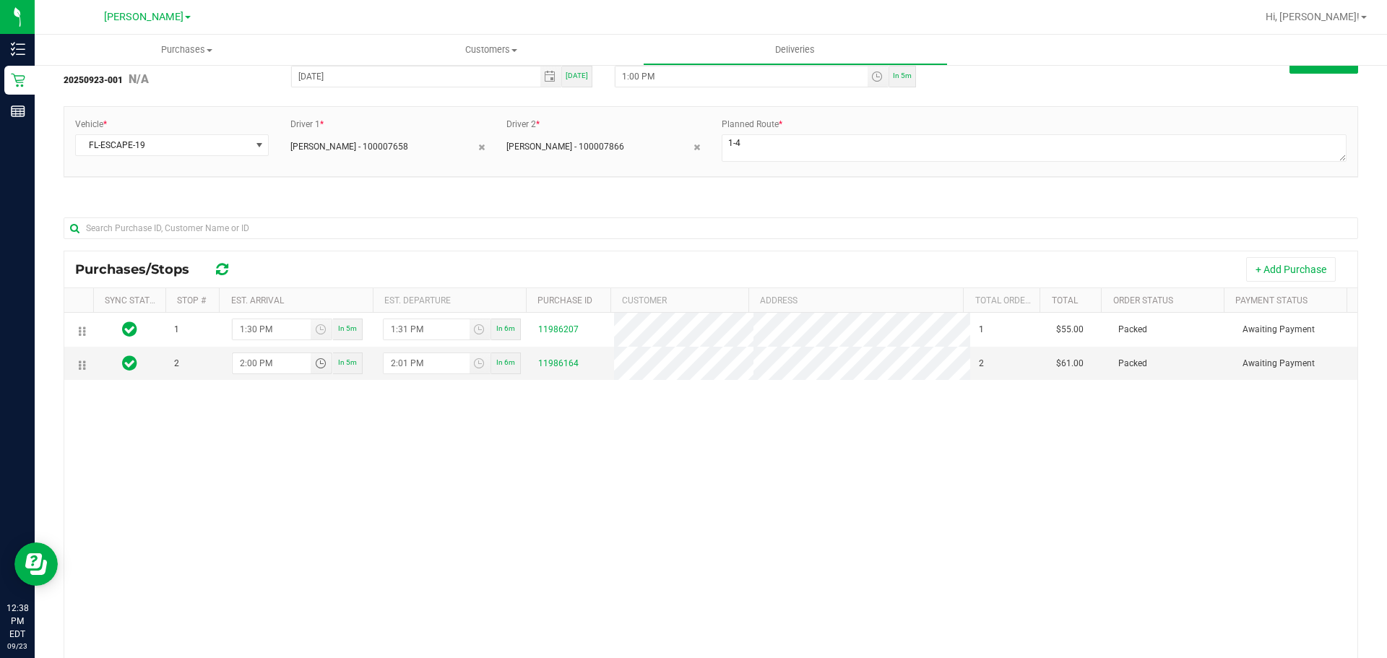
scroll to position [0, 0]
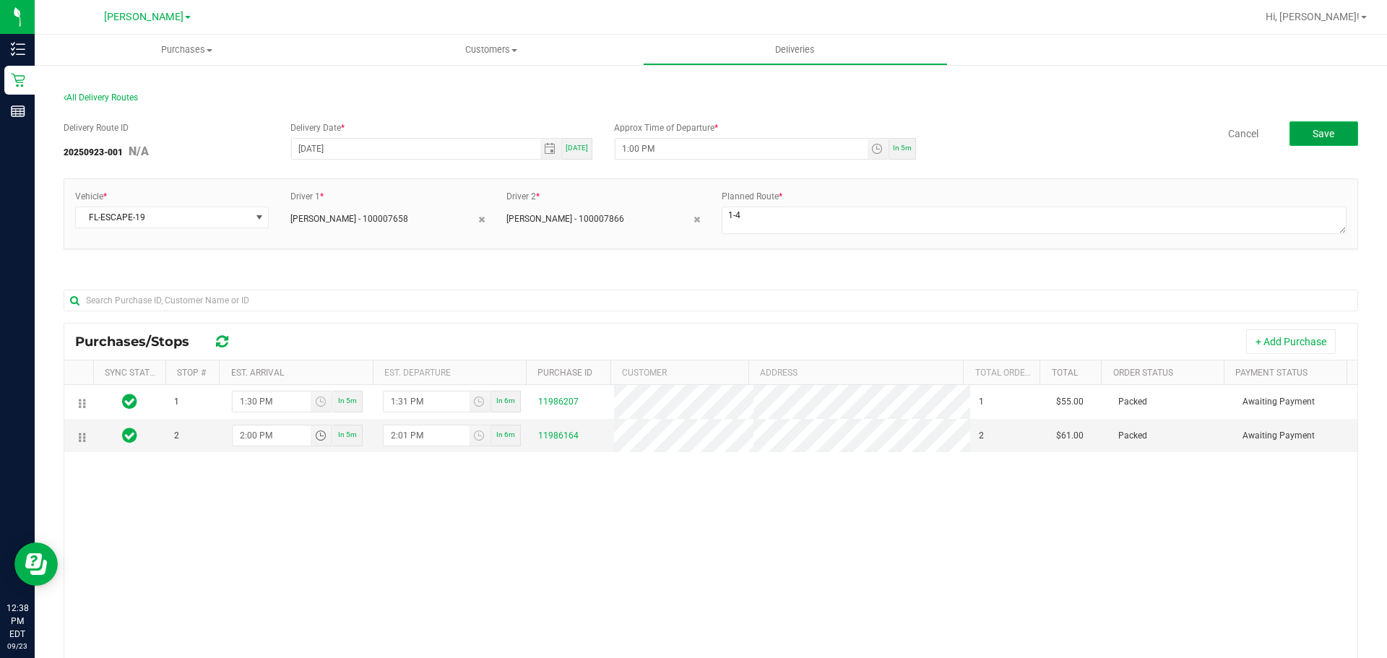
click at [1336, 138] on button "Save" at bounding box center [1323, 133] width 69 height 25
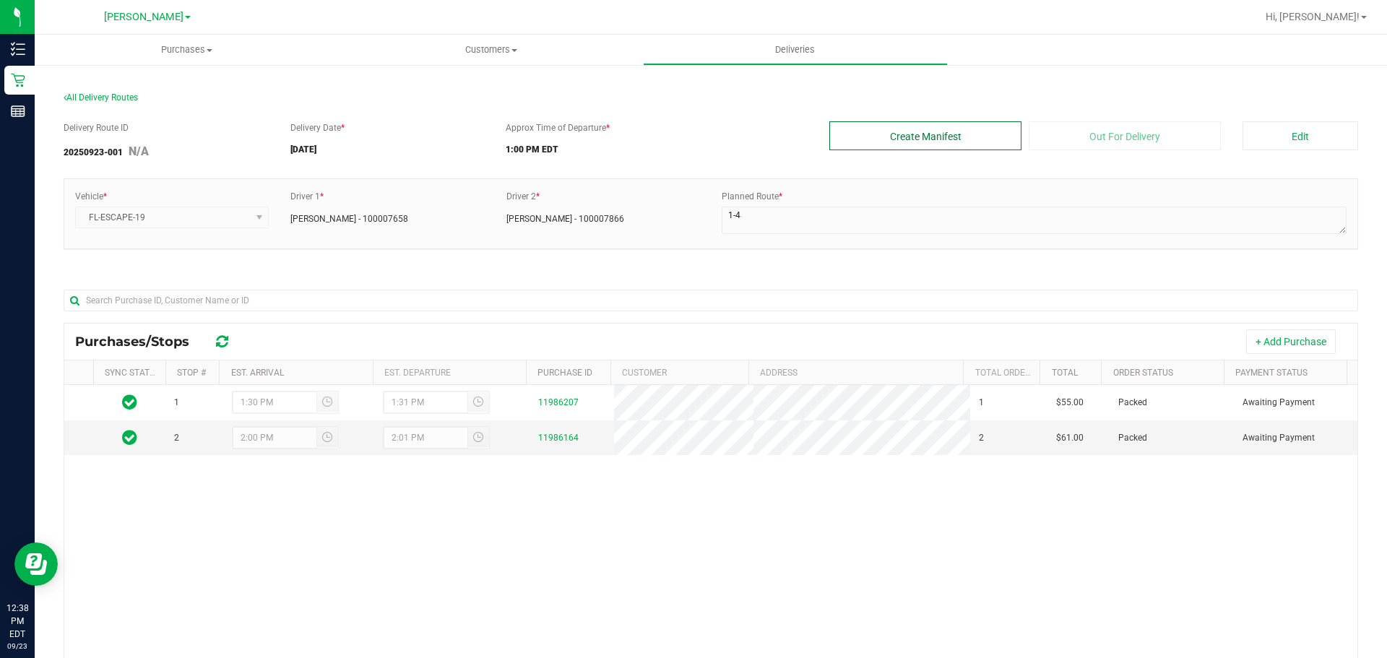
click at [940, 141] on button "Create Manifest" at bounding box center [925, 135] width 192 height 29
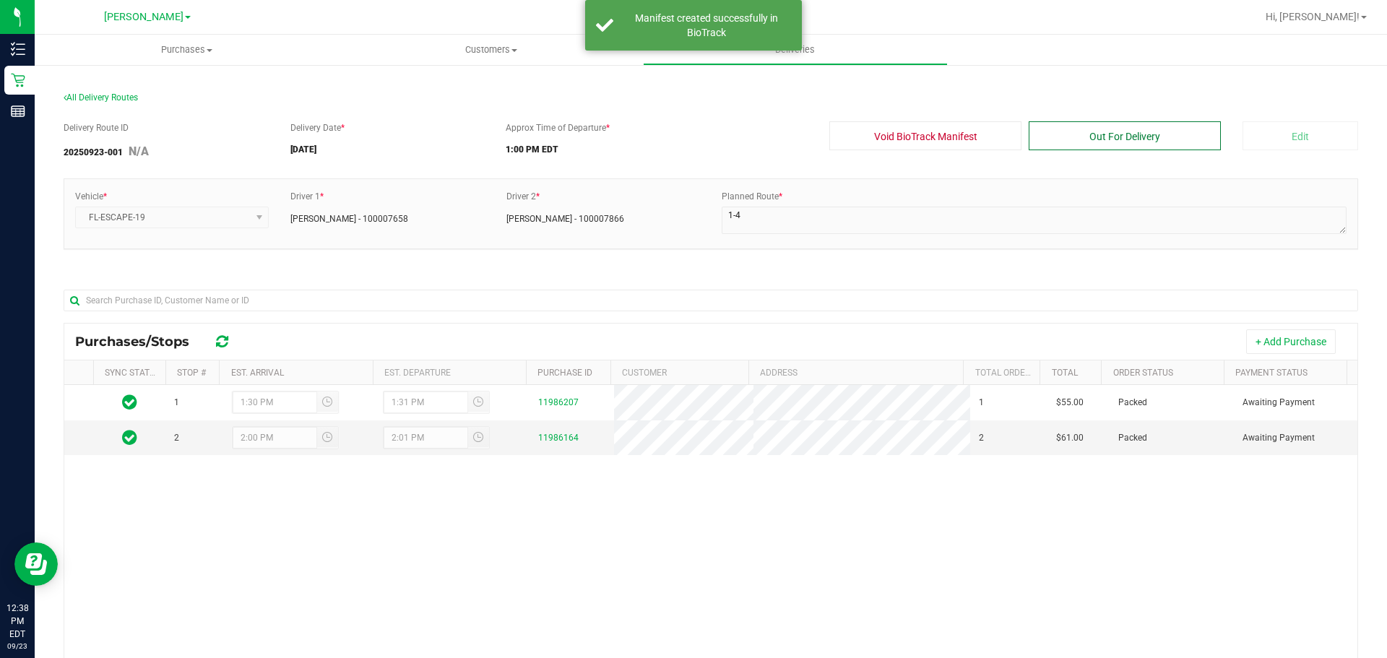
click at [1145, 147] on button "Out For Delivery" at bounding box center [1124, 135] width 192 height 29
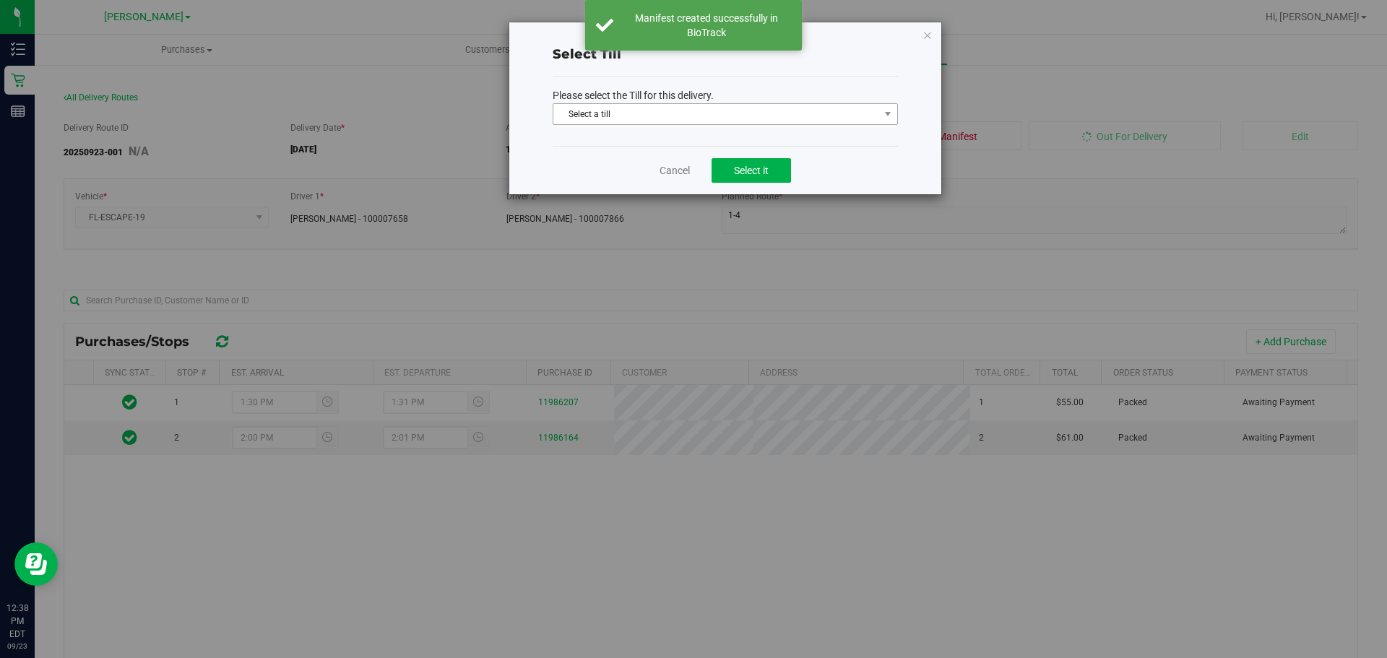
click at [700, 124] on span "Select a till" at bounding box center [724, 114] width 345 height 22
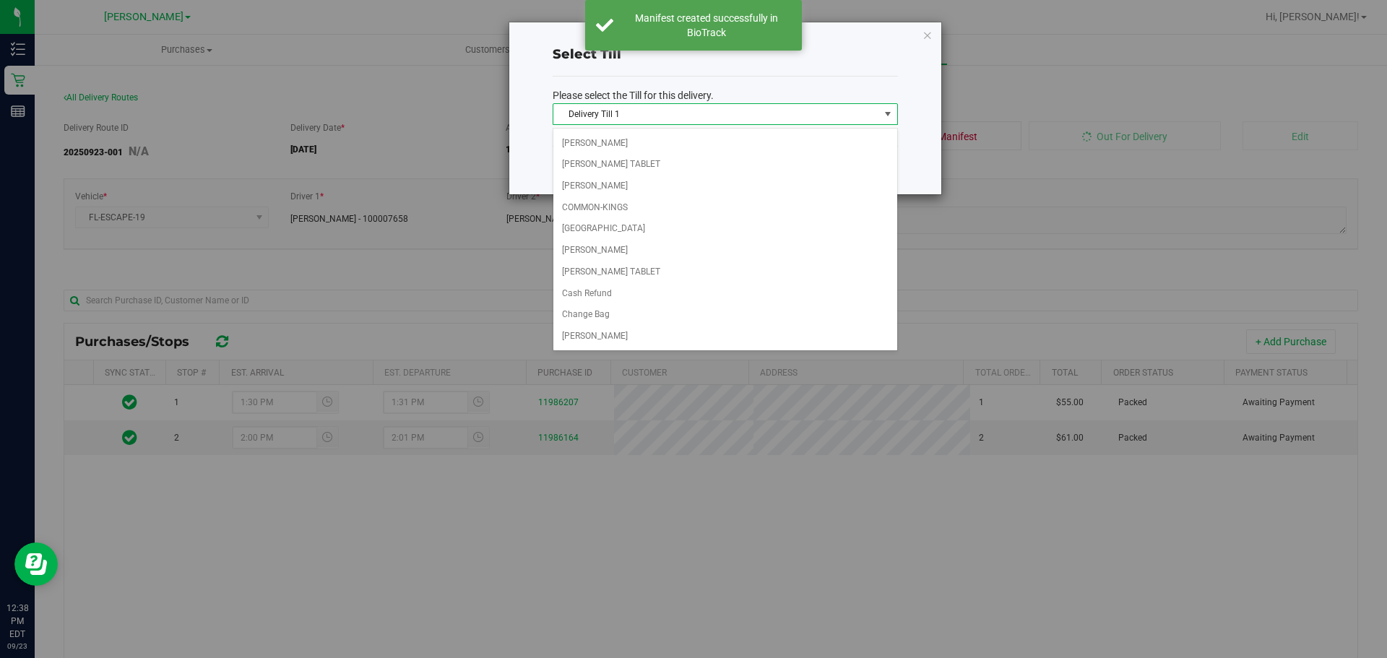
scroll to position [127, 0]
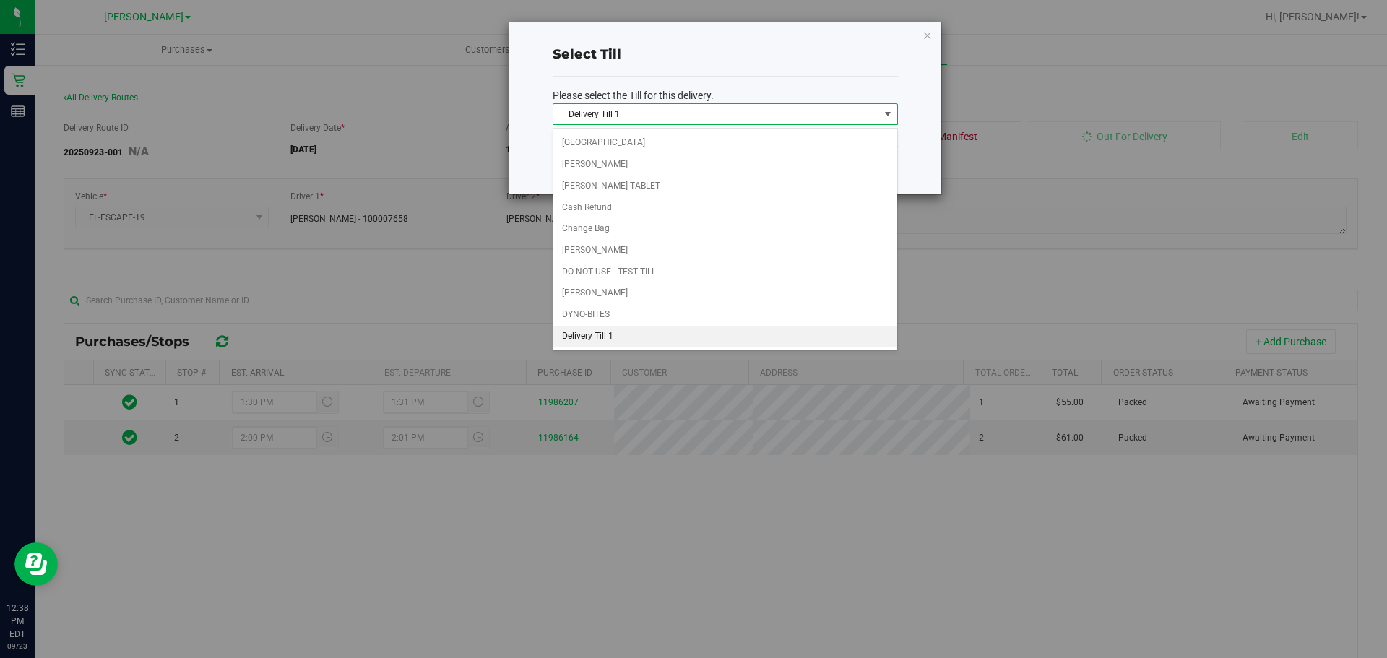
click at [649, 340] on li "Delivery Till 1" at bounding box center [725, 337] width 344 height 22
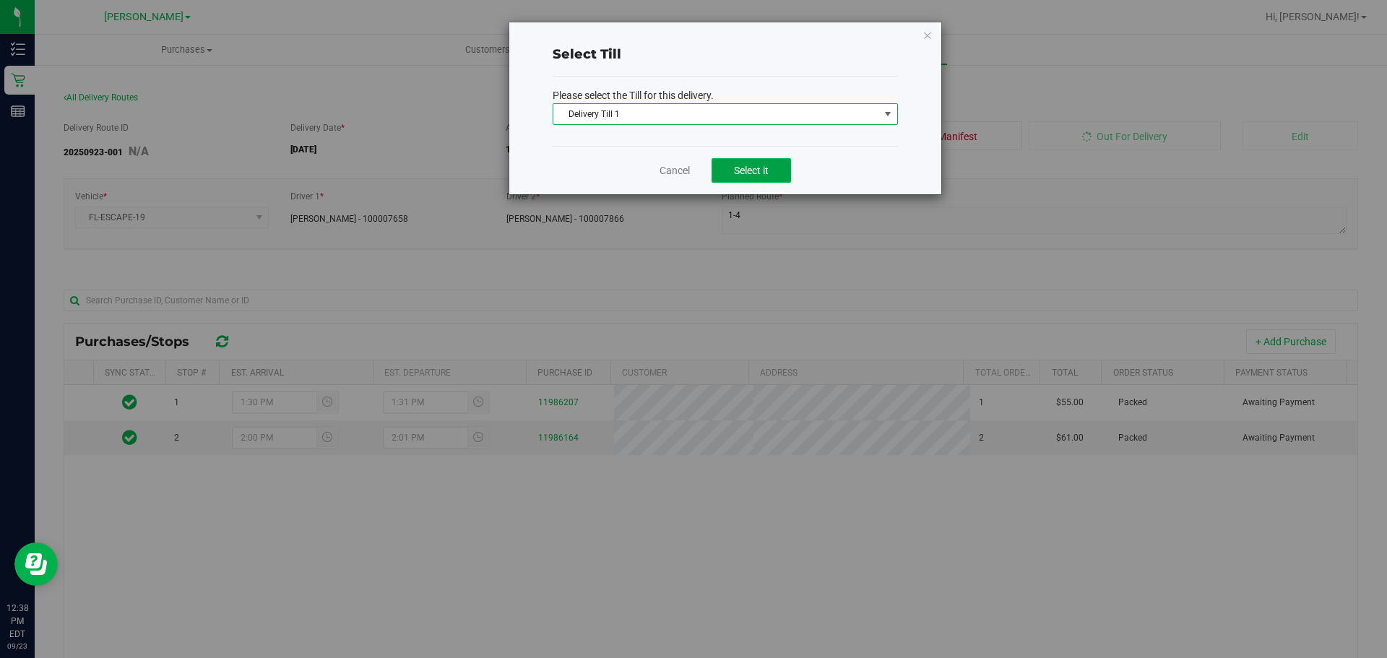
click at [771, 168] on button "Select it" at bounding box center [750, 170] width 79 height 25
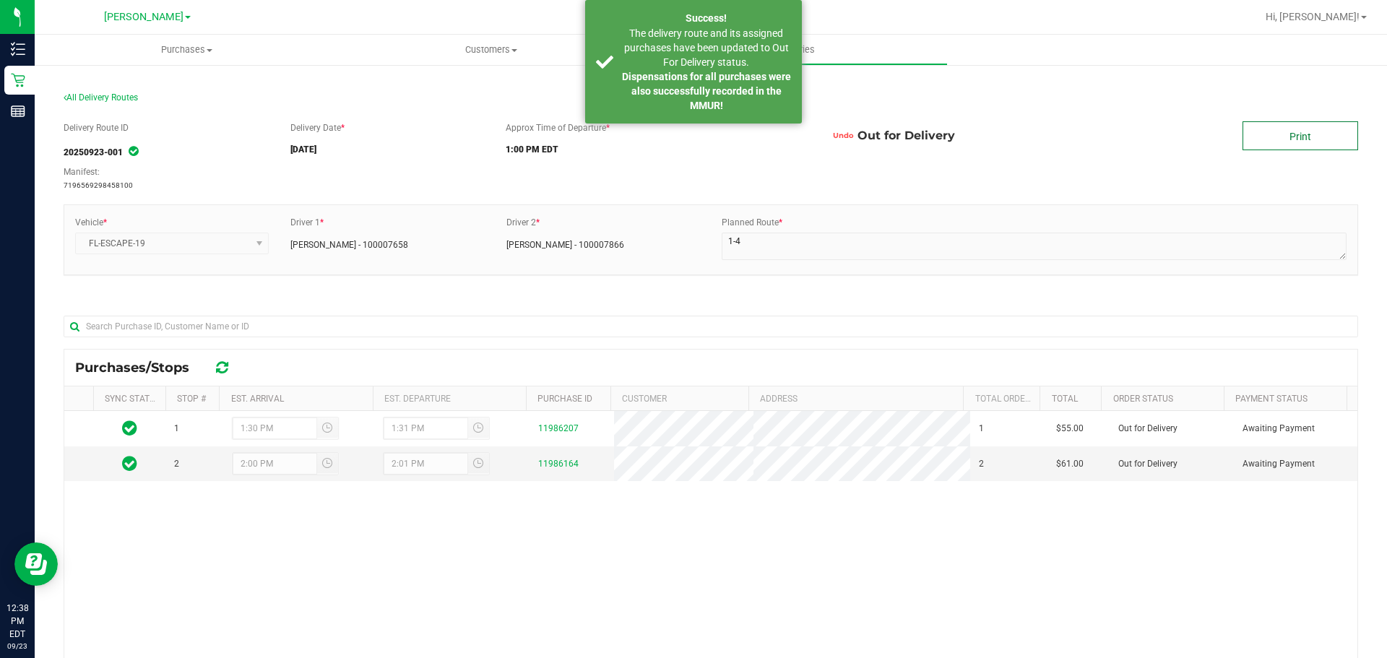
click at [1321, 127] on link "Print" at bounding box center [1300, 135] width 116 height 29
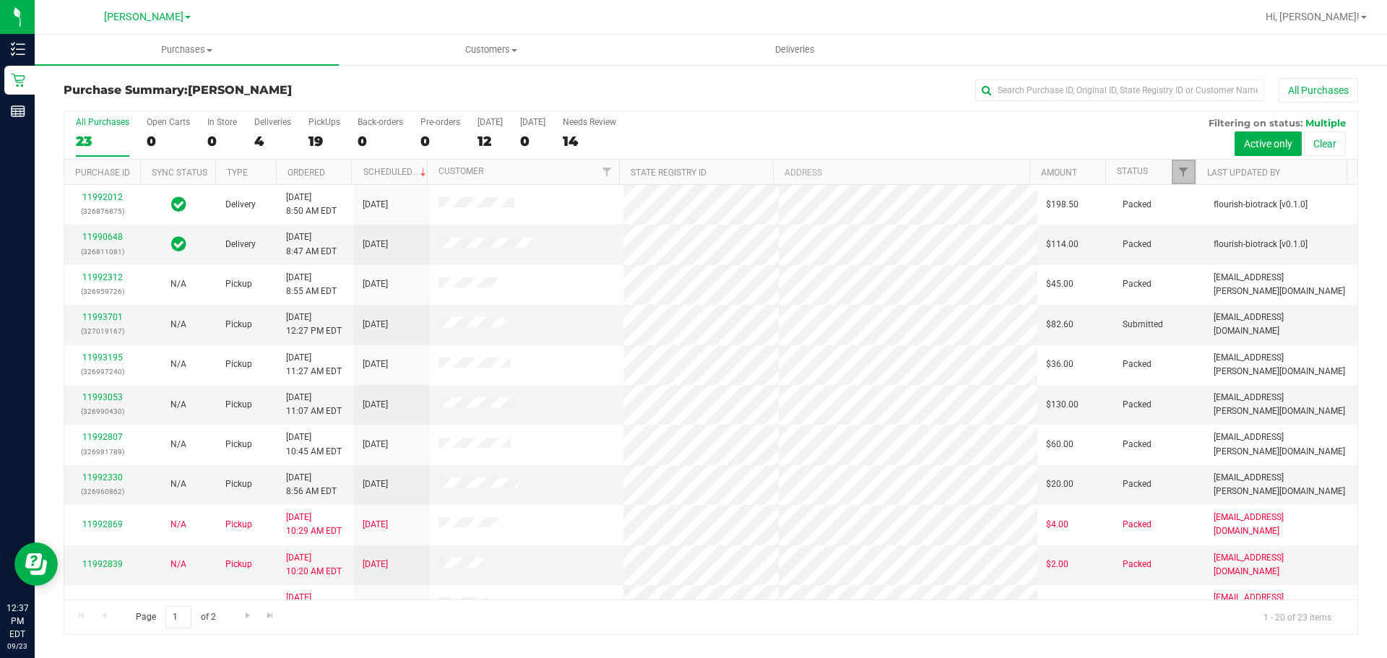
click at [1181, 165] on link "Filter" at bounding box center [1183, 172] width 24 height 25
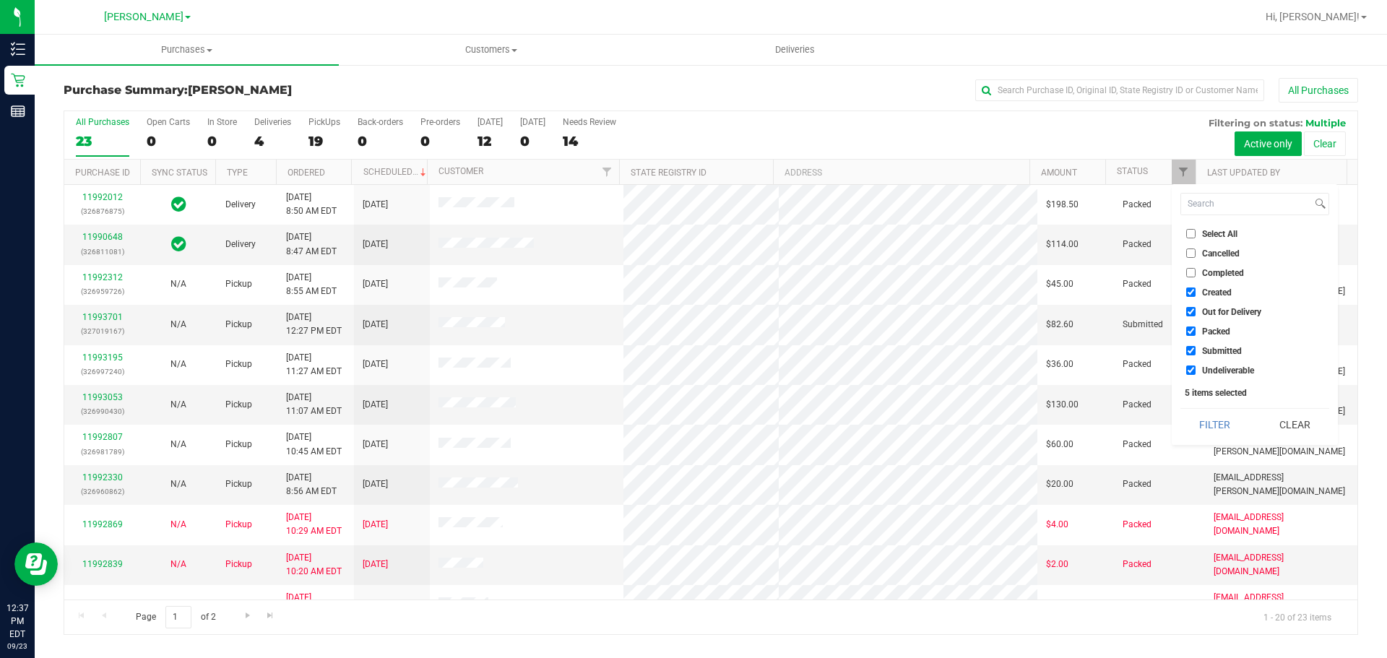
click at [1197, 231] on label "Select All" at bounding box center [1211, 233] width 51 height 9
click at [1195, 231] on input "Select All" at bounding box center [1190, 233] width 9 height 9
checkbox input "true"
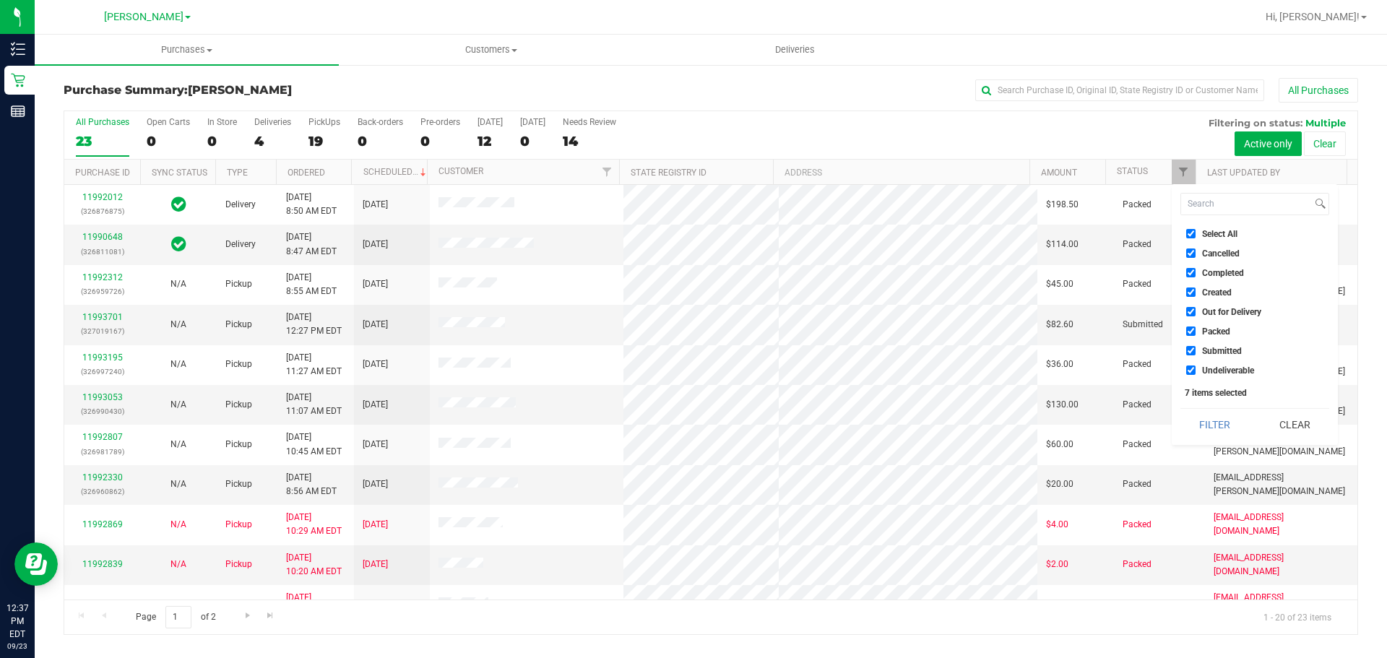
click at [1197, 231] on label "Select All" at bounding box center [1211, 233] width 51 height 9
click at [1195, 231] on input "Select All" at bounding box center [1190, 233] width 9 height 9
checkbox input "false"
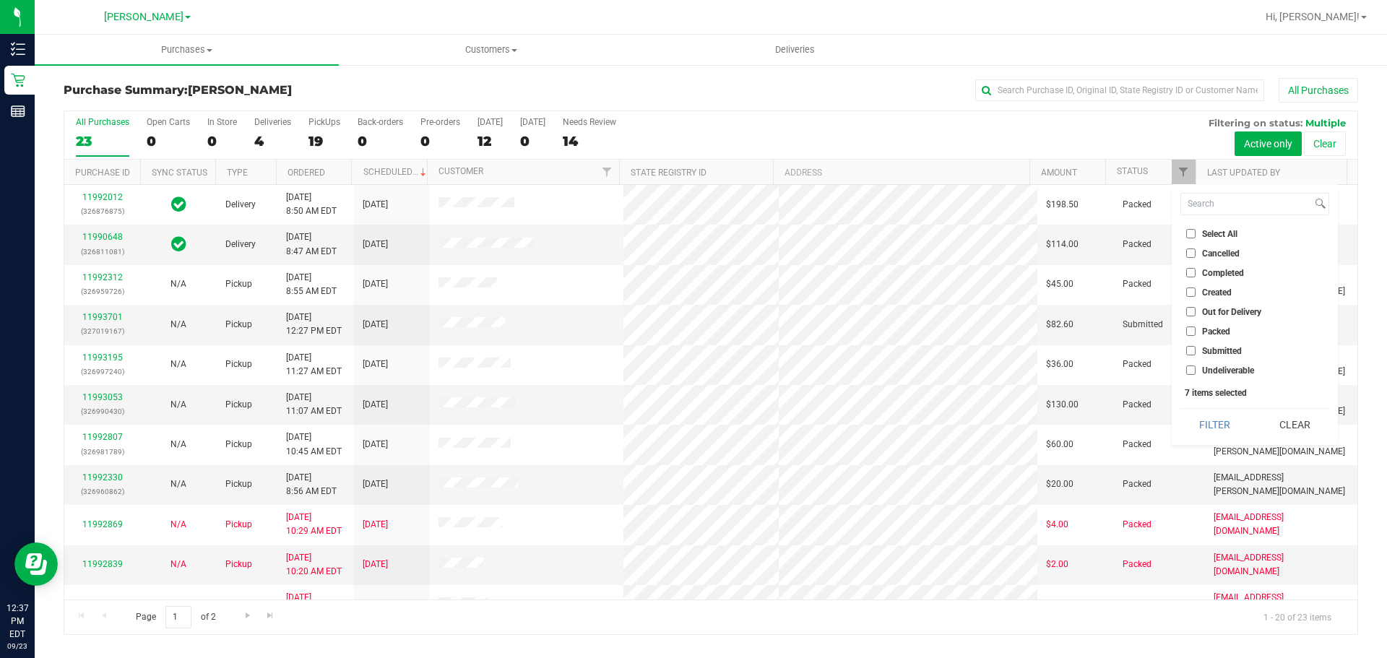
checkbox input "false"
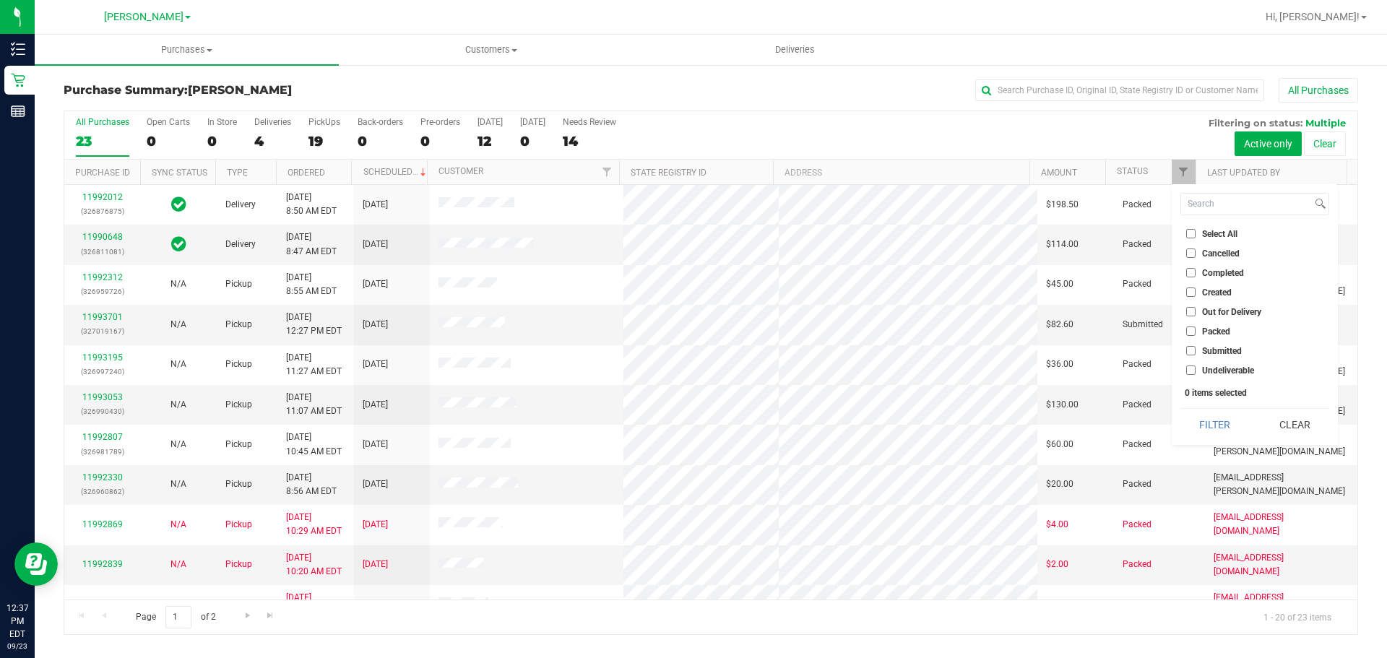
click at [1193, 351] on input "Submitted" at bounding box center [1190, 350] width 9 height 9
checkbox input "true"
click at [1216, 418] on button "Filter" at bounding box center [1214, 425] width 69 height 32
